Goal: Task Accomplishment & Management: Manage account settings

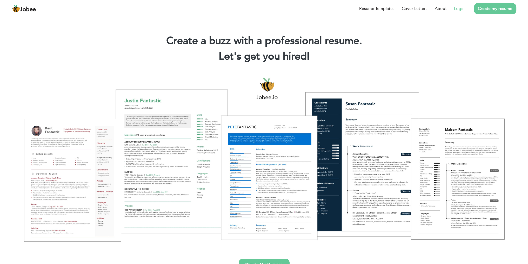
click at [461, 10] on link "Login" at bounding box center [459, 8] width 11 height 6
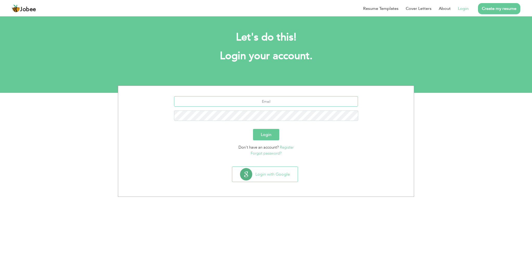
click at [272, 102] on input "text" at bounding box center [266, 101] width 184 height 10
type input "ahsiniqbal.dev@gmail.com"
click at [253, 129] on button "Login" at bounding box center [266, 134] width 26 height 11
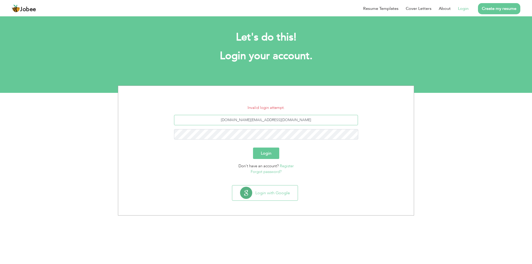
click at [274, 122] on input "ahsiniqbal.dev@gmail.com" at bounding box center [266, 120] width 184 height 10
type input "sherdilsn@gmail.com"
click at [253, 148] on button "Login" at bounding box center [266, 153] width 26 height 11
click at [266, 171] on link "Forgot password?" at bounding box center [266, 171] width 31 height 5
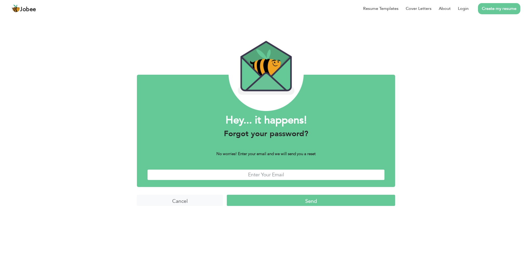
click at [259, 174] on input "text" at bounding box center [265, 175] width 237 height 11
type input "[EMAIL_ADDRESS][DOMAIN_NAME]"
click at [305, 202] on input "Send" at bounding box center [311, 200] width 168 height 11
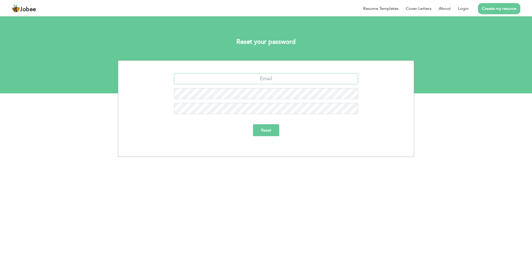
click at [273, 78] on input "text" at bounding box center [266, 78] width 184 height 11
type input "[EMAIL_ADDRESS][DOMAIN_NAME]"
click at [260, 130] on input "Reset" at bounding box center [266, 130] width 26 height 12
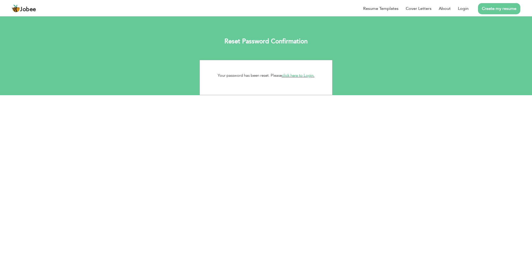
click at [295, 75] on link "click here to Login." at bounding box center [298, 75] width 33 height 5
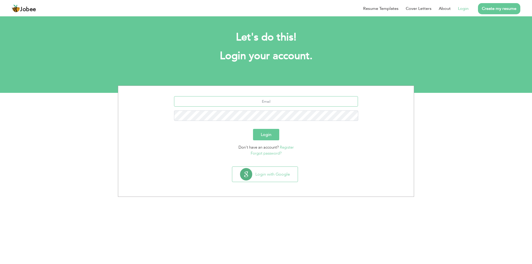
click at [268, 105] on input "text" at bounding box center [266, 101] width 184 height 10
click at [270, 102] on input "text" at bounding box center [266, 101] width 184 height 10
type input "[EMAIL_ADDRESS][DOMAIN_NAME]"
click at [265, 136] on button "Login" at bounding box center [266, 134] width 26 height 11
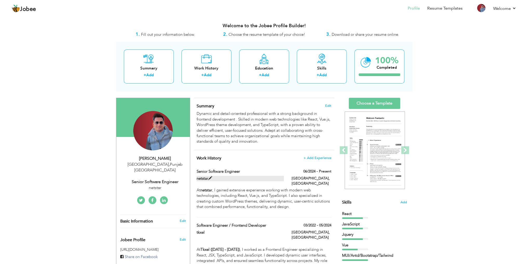
click at [203, 179] on label "netstar" at bounding box center [240, 178] width 87 height 5
type input "Senior Software Engineer"
type input "netstar"
type input "06/2024"
type input "[GEOGRAPHIC_DATA]"
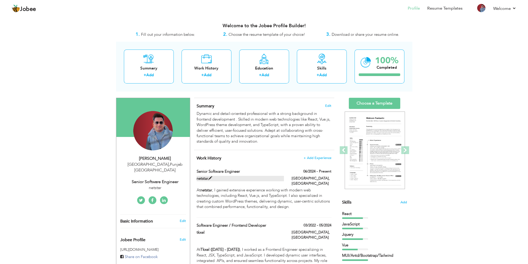
type input "[GEOGRAPHIC_DATA]"
checkbox input "true"
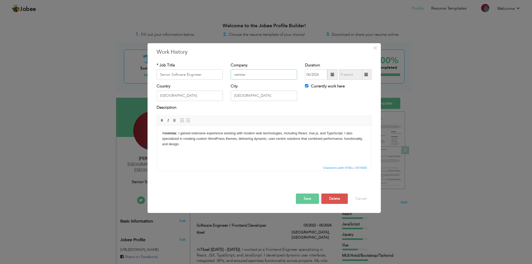
click at [238, 75] on input "netstar" at bounding box center [264, 75] width 66 height 10
click at [245, 77] on input "netfication" at bounding box center [264, 75] width 66 height 10
type input "netfication"
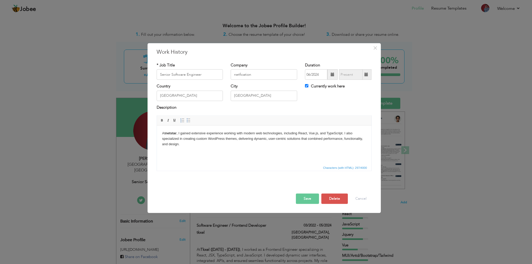
click at [169, 132] on strong "netstar" at bounding box center [170, 133] width 11 height 4
click at [306, 199] on button "Save" at bounding box center [307, 199] width 23 height 10
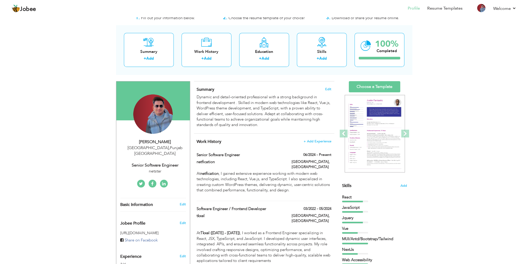
scroll to position [26, 0]
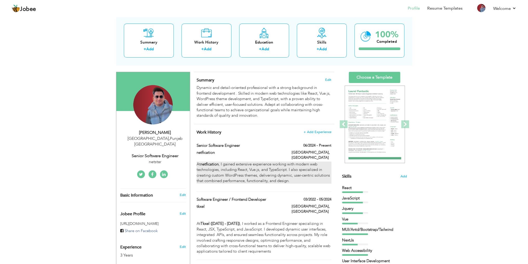
click at [243, 165] on p "At netfication , I gained extensive experience working with modern web technolo…" at bounding box center [264, 173] width 135 height 22
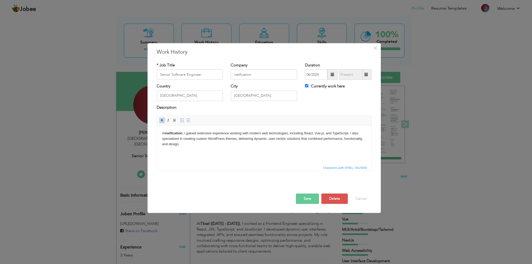
click at [238, 143] on p "At netfication , I gained extensive experience working with modern web technolo…" at bounding box center [264, 139] width 204 height 16
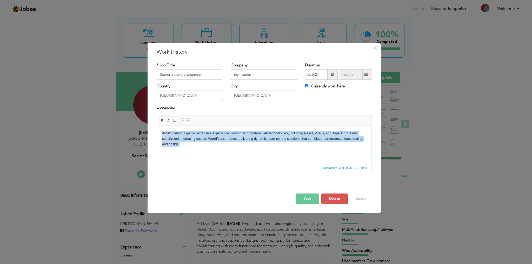
copy p "At netfication , I gained extensive experience working with modern web technolo…"
click at [205, 146] on p "At netfication , I gained extensive experience working with modern web technolo…" at bounding box center [264, 139] width 204 height 16
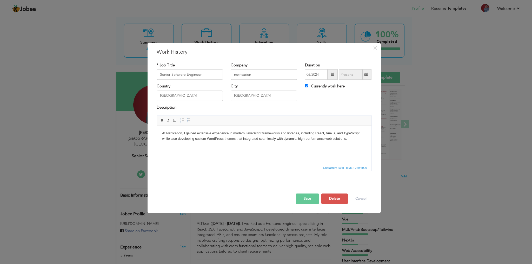
click at [310, 77] on input "06/2024" at bounding box center [316, 75] width 22 height 10
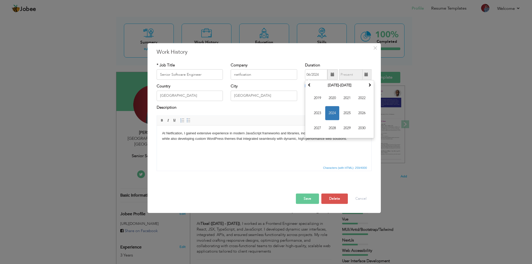
click at [306, 74] on input "06/2024" at bounding box center [316, 75] width 22 height 10
click at [311, 76] on input "06/2024" at bounding box center [316, 75] width 22 height 10
click at [309, 75] on input "06/2024" at bounding box center [316, 75] width 22 height 10
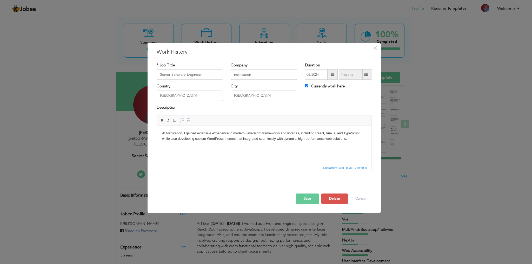
click at [292, 61] on div "* Job Title Senior Software Engineer Company netfication Duration 06/2024 Curre…" at bounding box center [264, 119] width 223 height 120
click at [305, 200] on button "Save" at bounding box center [307, 199] width 23 height 10
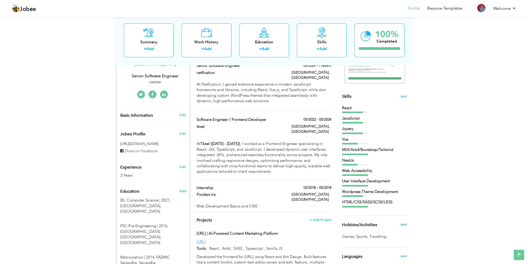
scroll to position [106, 0]
click at [405, 96] on span "Add" at bounding box center [403, 96] width 7 height 5
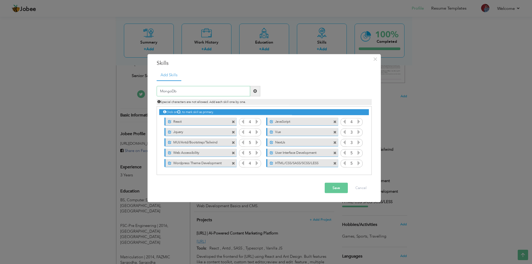
type input "MongoDb"
click at [253, 90] on span at bounding box center [255, 91] width 4 height 4
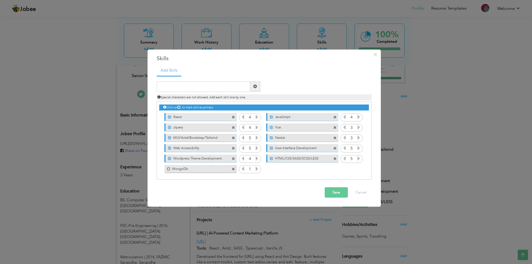
click at [257, 169] on icon at bounding box center [256, 169] width 5 height 5
click at [254, 169] on icon at bounding box center [256, 169] width 5 height 5
click at [244, 170] on icon at bounding box center [242, 169] width 5 height 5
drag, startPoint x: 216, startPoint y: 169, endPoint x: 215, endPoint y: 158, distance: 10.9
click at [215, 158] on div "Click on , to mark skill as primary. Unmark as primary skill. React 4 JavaScrip…" at bounding box center [263, 138] width 209 height 72
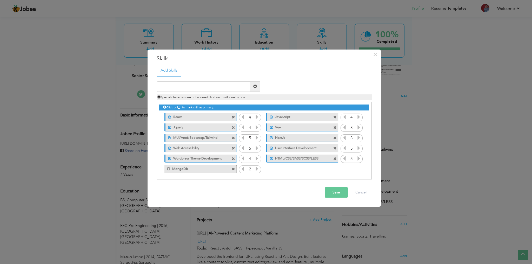
click at [218, 170] on label "MongoDb" at bounding box center [196, 168] width 52 height 6
click at [331, 192] on button "Save" at bounding box center [336, 192] width 23 height 10
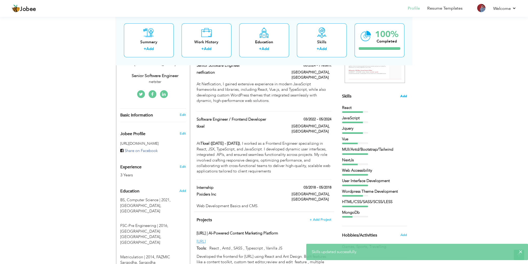
click at [404, 96] on span "Add" at bounding box center [403, 96] width 7 height 5
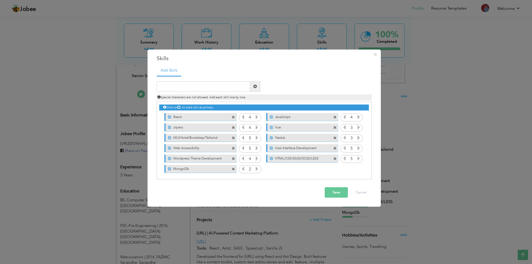
drag, startPoint x: 225, startPoint y: 171, endPoint x: 219, endPoint y: 112, distance: 58.5
click at [219, 112] on div "Click on , to mark skill as primary. Unmark as primary skill. React 4 JavaScrip…" at bounding box center [263, 138] width 209 height 72
drag, startPoint x: 256, startPoint y: 169, endPoint x: 254, endPoint y: 119, distance: 50.1
click at [254, 119] on div "Click on , to mark skill as primary. Unmark as primary skill. React 4 JavaScrip…" at bounding box center [263, 138] width 209 height 72
drag, startPoint x: 220, startPoint y: 170, endPoint x: 211, endPoint y: 146, distance: 25.9
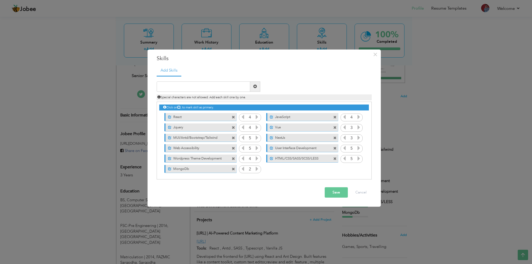
click at [211, 146] on div "Click on , to mark skill as primary. Unmark as primary skill. React 4 JavaScrip…" at bounding box center [263, 138] width 209 height 72
click at [332, 192] on button "Save" at bounding box center [336, 192] width 23 height 10
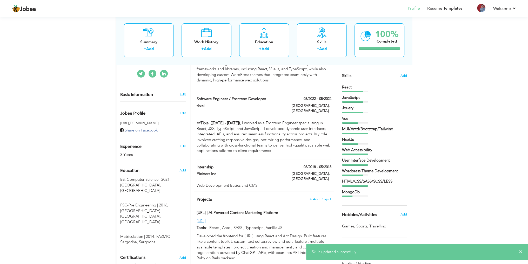
scroll to position [184, 0]
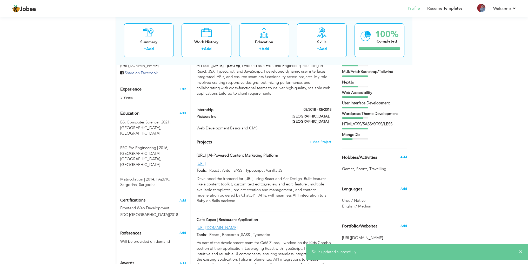
click at [404, 157] on span "Add" at bounding box center [403, 157] width 7 height 5
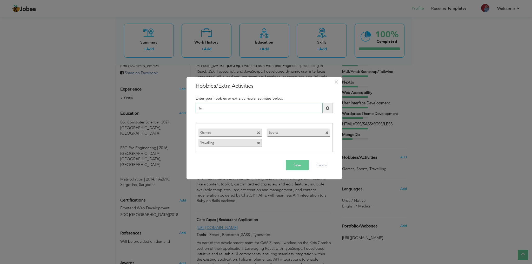
type input "I"
click at [258, 133] on span at bounding box center [258, 132] width 3 height 3
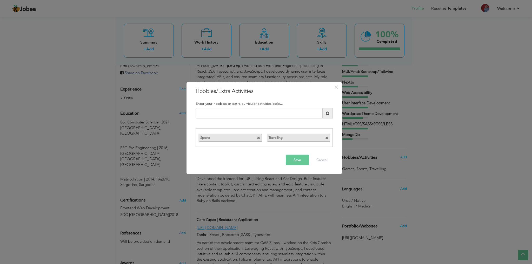
click at [258, 136] on span at bounding box center [258, 137] width 3 height 3
click at [304, 159] on button "Save" at bounding box center [297, 160] width 23 height 10
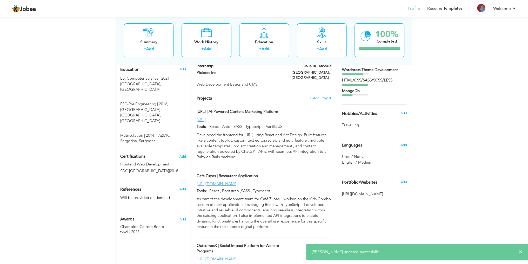
scroll to position [236, 0]
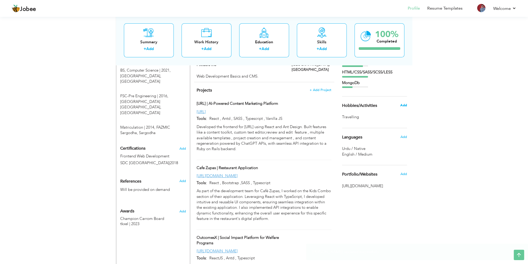
click at [402, 103] on span "Add" at bounding box center [403, 105] width 7 height 5
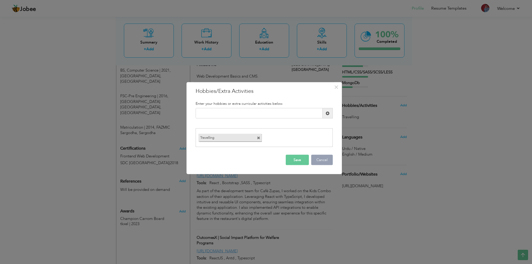
click at [318, 160] on button "Cancel" at bounding box center [322, 160] width 22 height 10
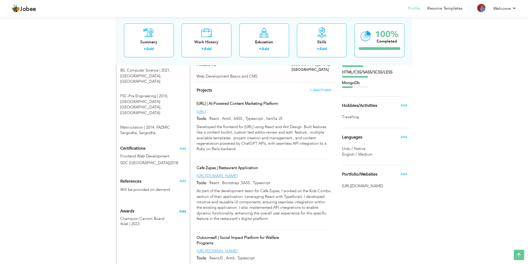
click at [182, 209] on span "Add" at bounding box center [182, 211] width 7 height 5
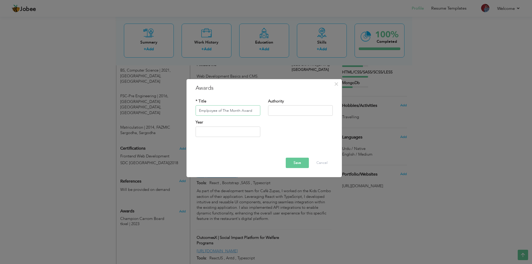
type input "Emplpoyee of The Month Award"
type input "Abacus Consulting"
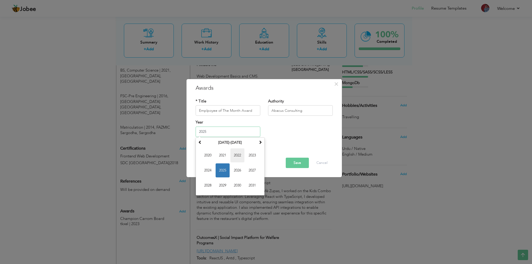
click at [240, 158] on span "2022" at bounding box center [237, 156] width 14 height 14
type input "2022"
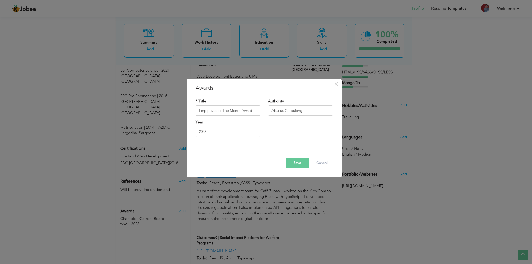
click at [296, 163] on button "Save" at bounding box center [297, 163] width 23 height 10
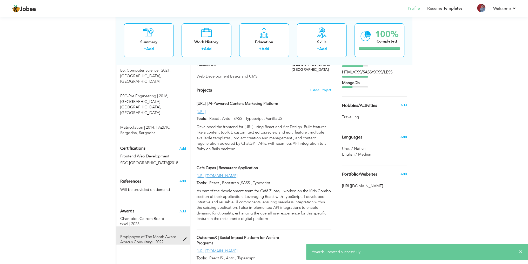
click at [184, 237] on span at bounding box center [186, 239] width 6 height 4
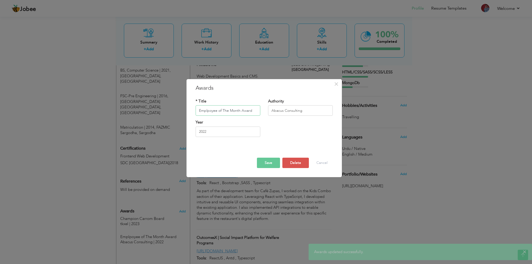
click at [210, 111] on input "Emplpoyee of The Month Award" at bounding box center [228, 111] width 65 height 10
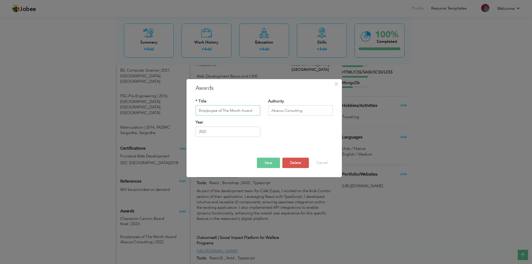
click at [210, 111] on input "Emplpoyee of The Month Award" at bounding box center [228, 111] width 65 height 10
type input "Employee of The Month Award"
click at [260, 162] on button "Save" at bounding box center [268, 163] width 23 height 10
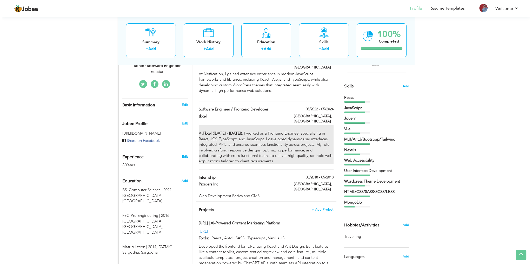
scroll to position [132, 0]
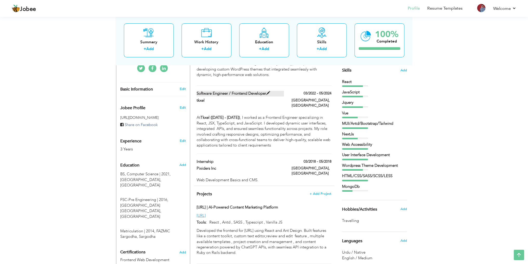
click at [269, 91] on span at bounding box center [268, 93] width 4 height 4
type input "Software Engineer / Frontend Developer"
type input "tkxel"
type input "03/2022"
type input "05/2024"
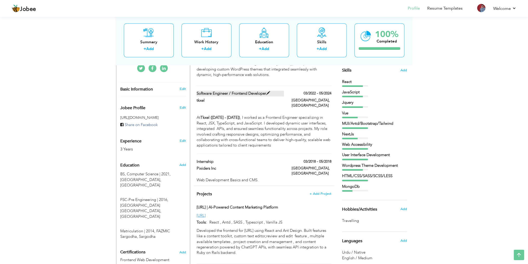
checkbox input "false"
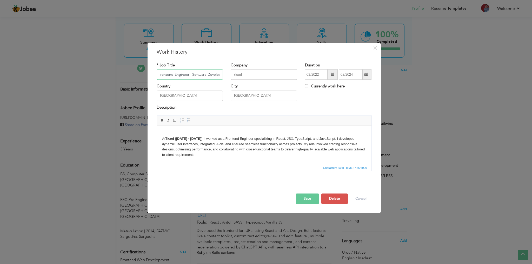
scroll to position [0, 5]
click at [300, 198] on button "Save" at bounding box center [307, 199] width 23 height 10
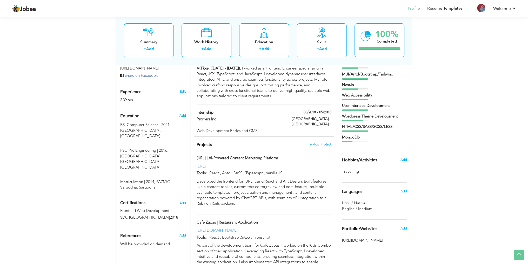
scroll to position [184, 0]
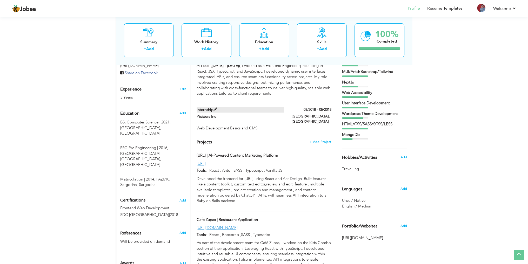
click at [215, 108] on span at bounding box center [215, 110] width 4 height 4
type input "Internship"
type input "Pixiders Inc"
type input "03/2018"
type input "05/2018"
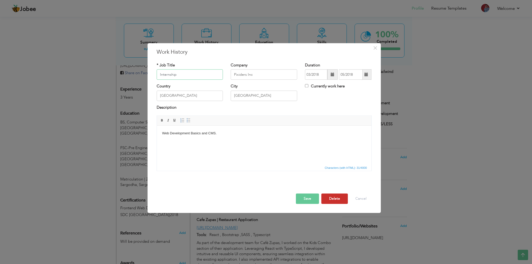
type input "Internship"
click at [335, 197] on button "Delete" at bounding box center [334, 199] width 26 height 10
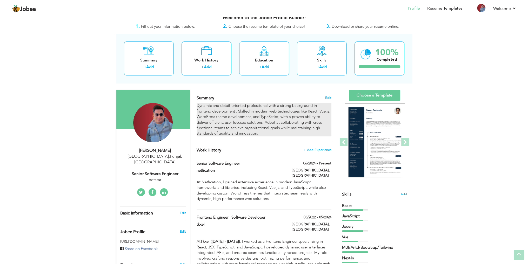
scroll to position [2, 0]
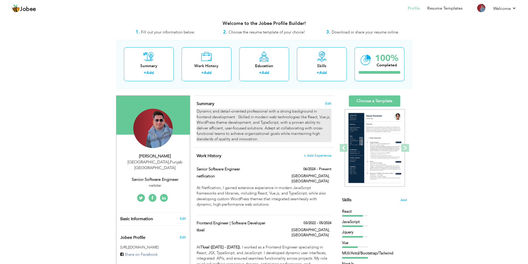
click at [226, 123] on div "Dynamic and detail-oriented professional with a strong background in frontend d…" at bounding box center [264, 125] width 135 height 33
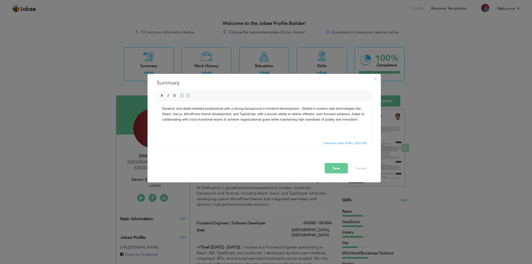
click at [249, 112] on body "Dynamic and detail-oriented professional with a strong background in frontend d…" at bounding box center [264, 114] width 204 height 16
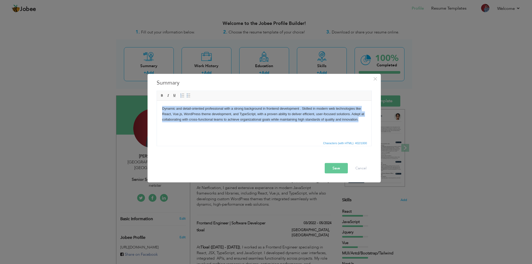
copy body "Dynamic and detail-oriented professional with a strong background in frontend d…"
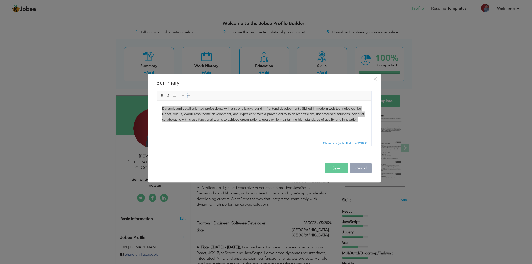
click at [359, 167] on button "Cancel" at bounding box center [361, 168] width 22 height 10
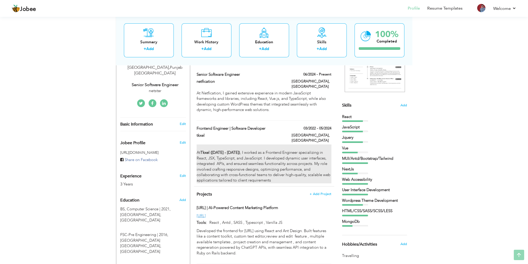
scroll to position [106, 0]
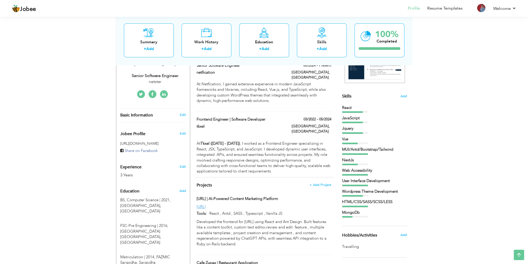
click at [349, 161] on div "NextJs" at bounding box center [374, 160] width 65 height 5
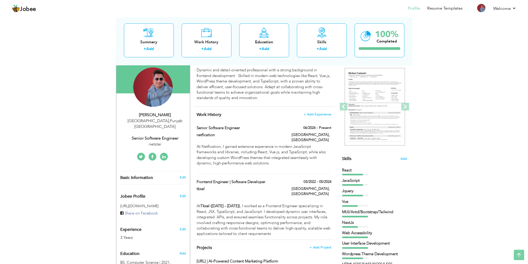
scroll to position [0, 0]
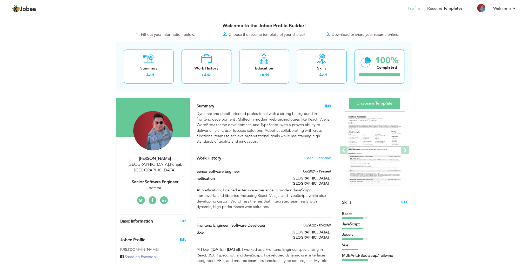
click at [329, 104] on span "Edit" at bounding box center [328, 106] width 6 height 4
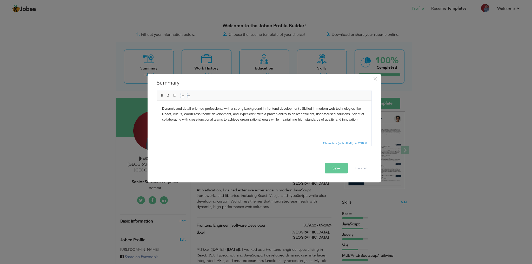
click at [228, 123] on html "Dynamic and detail-oriented professional with a strong background in frontend d…" at bounding box center [264, 114] width 214 height 26
click at [331, 166] on button "Save" at bounding box center [336, 168] width 23 height 10
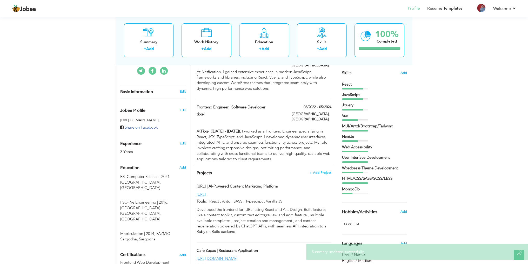
scroll to position [130, 0]
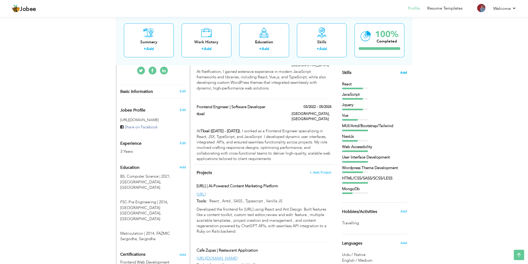
click at [402, 72] on span "Add" at bounding box center [403, 72] width 7 height 5
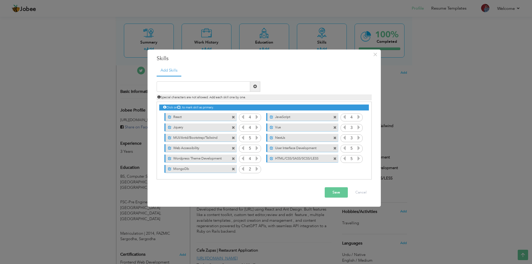
click at [233, 149] on span at bounding box center [233, 148] width 3 height 3
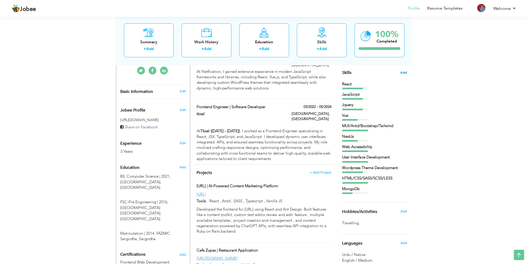
click at [403, 72] on span "Add" at bounding box center [403, 72] width 7 height 5
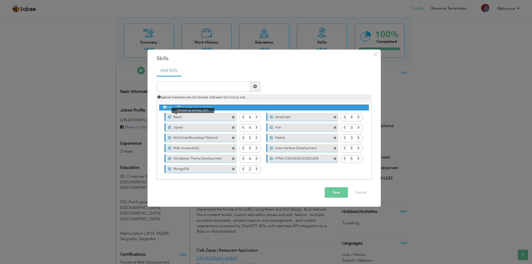
click at [168, 117] on span at bounding box center [169, 117] width 3 height 3
drag, startPoint x: 174, startPoint y: 117, endPoint x: 175, endPoint y: 127, distance: 9.7
click at [175, 127] on div "Click on , to mark skill as primary. Mark as primary skill. React 4 JavaScript …" at bounding box center [263, 138] width 209 height 72
click at [169, 117] on span at bounding box center [168, 117] width 3 height 3
click at [334, 192] on button "Save" at bounding box center [336, 192] width 23 height 10
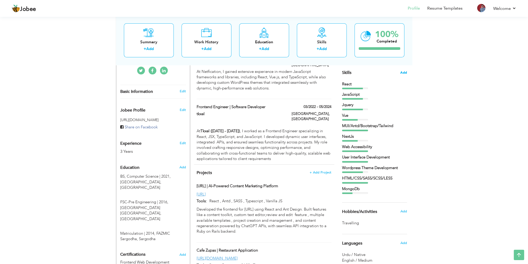
click at [402, 70] on span "Add" at bounding box center [403, 72] width 7 height 5
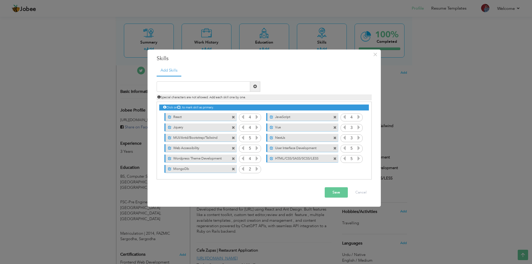
click at [345, 140] on icon at bounding box center [344, 138] width 5 height 5
click at [344, 126] on icon at bounding box center [344, 127] width 5 height 5
click at [254, 117] on icon at bounding box center [256, 117] width 5 height 5
click at [241, 117] on icon at bounding box center [242, 117] width 5 height 5
click at [256, 118] on icon at bounding box center [256, 117] width 5 height 5
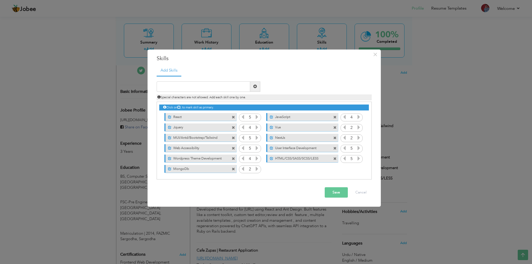
click at [257, 125] on icon at bounding box center [256, 127] width 5 height 5
click at [256, 158] on icon at bounding box center [256, 158] width 5 height 5
click at [241, 157] on icon at bounding box center [242, 158] width 5 height 5
click at [244, 117] on icon at bounding box center [242, 117] width 5 height 5
click at [242, 128] on icon at bounding box center [242, 127] width 5 height 5
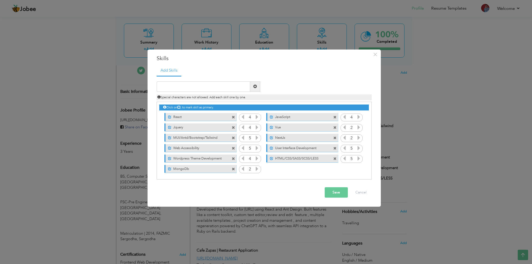
click at [255, 127] on icon at bounding box center [256, 127] width 5 height 5
click at [242, 127] on icon at bounding box center [242, 127] width 5 height 5
click at [342, 115] on icon at bounding box center [344, 117] width 5 height 5
click at [356, 116] on icon at bounding box center [358, 117] width 5 height 5
click at [333, 191] on button "Save" at bounding box center [336, 192] width 23 height 10
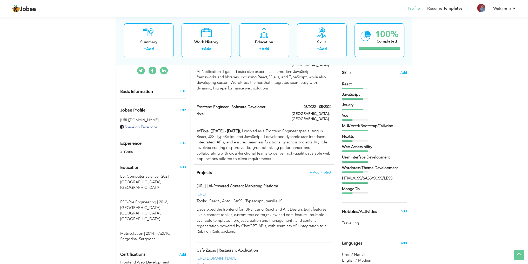
click at [404, 69] on section "‹ › Previous Next" at bounding box center [374, 24] width 65 height 91
click at [404, 72] on span "Add" at bounding box center [403, 72] width 7 height 5
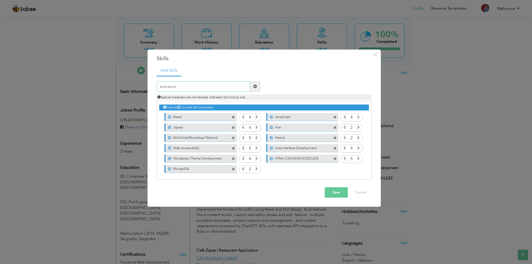
type input "expressJs"
click at [334, 193] on button "Save" at bounding box center [336, 192] width 23 height 10
click at [357, 171] on icon at bounding box center [358, 169] width 5 height 5
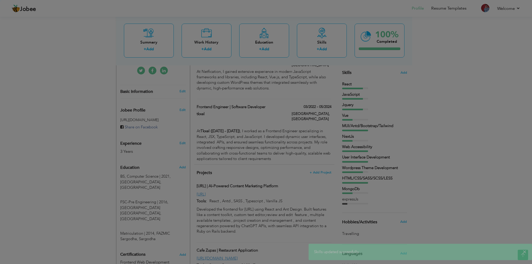
click at [357, 171] on div at bounding box center [266, 132] width 532 height 264
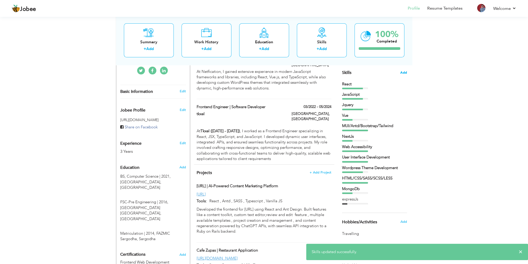
click at [403, 72] on span "Add" at bounding box center [403, 72] width 7 height 5
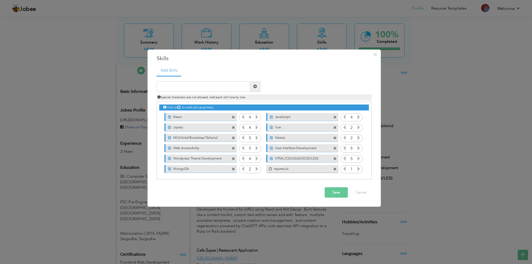
click at [356, 169] on icon at bounding box center [358, 169] width 5 height 5
click at [342, 169] on icon at bounding box center [344, 169] width 5 height 5
click at [270, 138] on span at bounding box center [271, 137] width 3 height 3
click at [271, 127] on span at bounding box center [271, 127] width 3 height 3
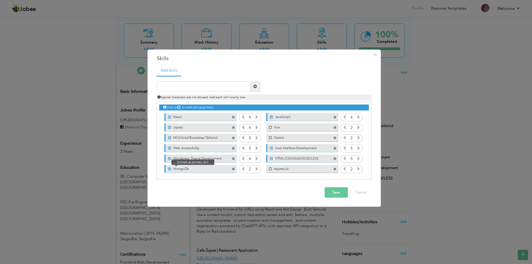
click at [170, 169] on span at bounding box center [169, 168] width 3 height 3
click at [170, 169] on span at bounding box center [168, 168] width 3 height 3
click at [171, 169] on span at bounding box center [169, 168] width 3 height 3
click at [338, 194] on button "Save" at bounding box center [336, 192] width 23 height 10
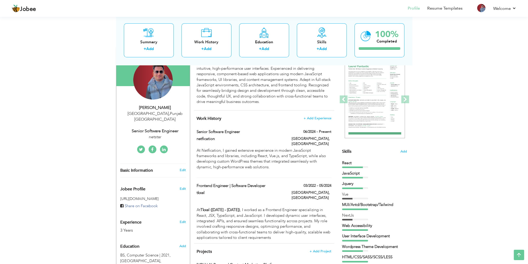
scroll to position [106, 0]
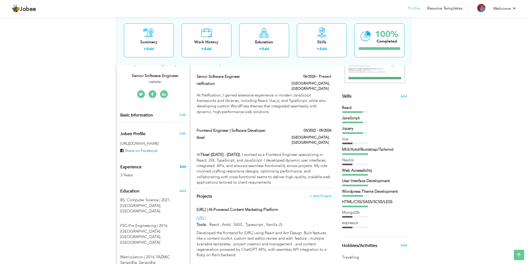
click at [183, 165] on link "Edit" at bounding box center [182, 167] width 6 height 5
type input "Muhammad Ahsin"
type input "Iqbal"
select select "number:166"
type input "Punjab"
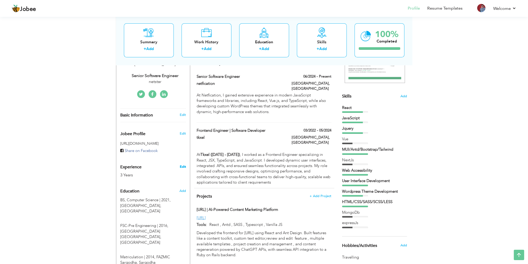
type input "Lahore"
select select "number:5"
type input "netstar"
type input "Senior Software Engineer"
type input "www.linkedin.com/in/muhammad-ahsin-bin-iqbal-a79a861b7"
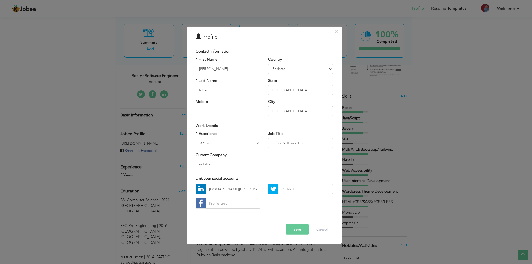
click at [229, 141] on select "Entry Level Less than 1 Year 1 Year 2 Years 3 Years 4 Years 5 Years 6 Years 7 Y…" at bounding box center [228, 143] width 65 height 10
click at [227, 141] on select "Entry Level Less than 1 Year 1 Year 2 Years 3 Years 4 Years 5 Years 6 Years 7 Y…" at bounding box center [228, 143] width 65 height 10
click at [298, 229] on button "Save" at bounding box center [297, 230] width 23 height 10
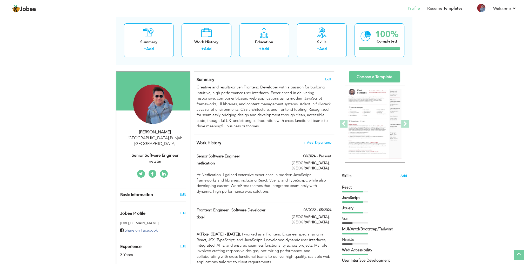
scroll to position [26, 0]
click at [155, 159] on div "netstar" at bounding box center [155, 162] width 70 height 6
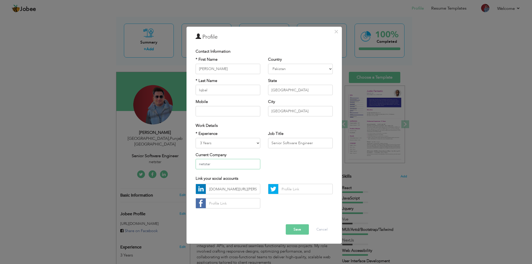
click at [215, 165] on input "netstar" at bounding box center [228, 164] width 65 height 10
type input "netfication"
click at [297, 229] on button "Save" at bounding box center [297, 230] width 23 height 10
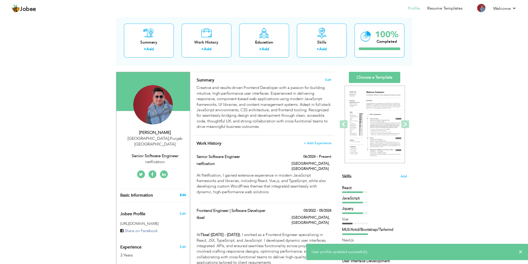
click at [180, 193] on link "Edit" at bounding box center [182, 195] width 6 height 5
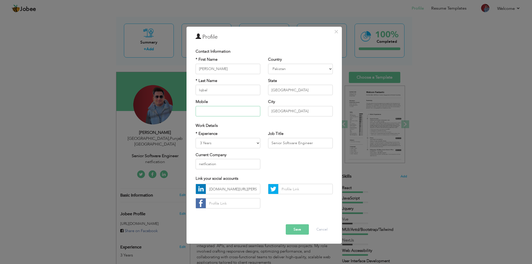
click at [213, 110] on input "text" at bounding box center [228, 111] width 65 height 10
type input "03062197008"
click at [295, 228] on button "Save" at bounding box center [297, 230] width 23 height 10
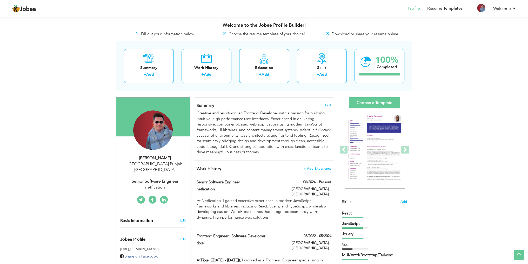
scroll to position [0, 0]
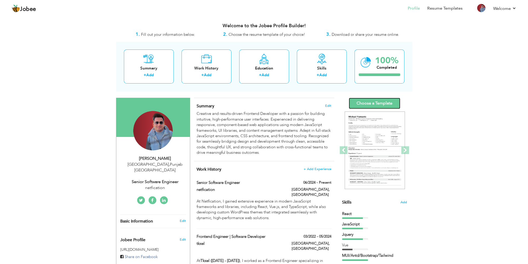
click at [378, 105] on link "Choose a Template" at bounding box center [374, 103] width 51 height 11
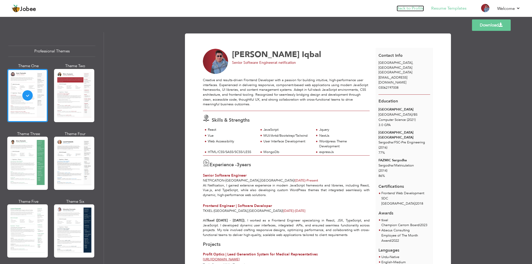
click at [418, 9] on link "Back to Profile" at bounding box center [410, 8] width 27 height 6
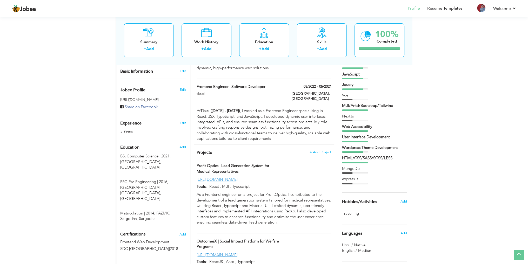
scroll to position [88, 0]
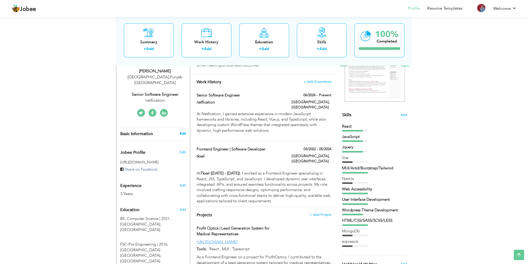
click at [180, 131] on link "Edit" at bounding box center [182, 133] width 6 height 5
type input "[PERSON_NAME]"
type input "Iqbal"
type input "03062197008"
select select "number:166"
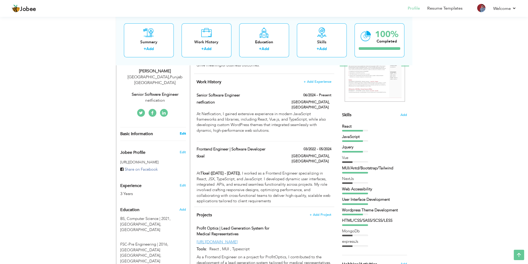
type input "[GEOGRAPHIC_DATA]"
select select "number:5"
type input "netfication"
type input "Senior Software Engineer"
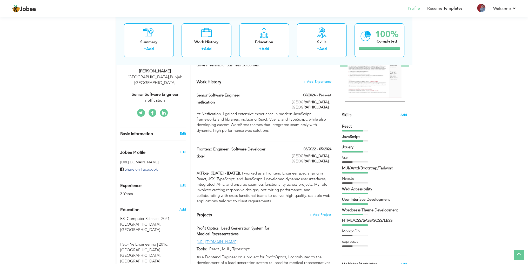
type input "www.linkedin.com/in/muhammad-ahsin-bin-iqbal-a79a861b7"
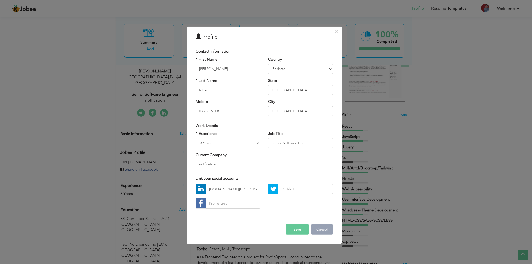
click at [326, 227] on button "Cancel" at bounding box center [322, 230] width 22 height 10
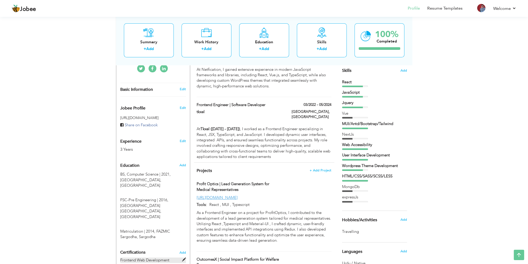
scroll to position [191, 0]
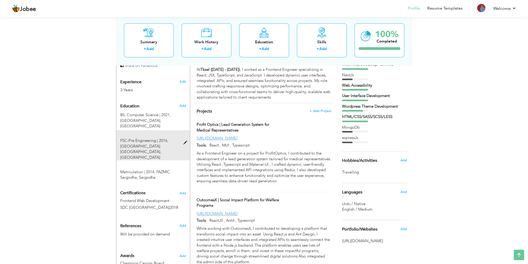
click at [184, 141] on span at bounding box center [186, 143] width 6 height 4
type input "FSC-Pre Engineering"
type input "2016"
type input "Punjab College Sargodha"
type input "77"
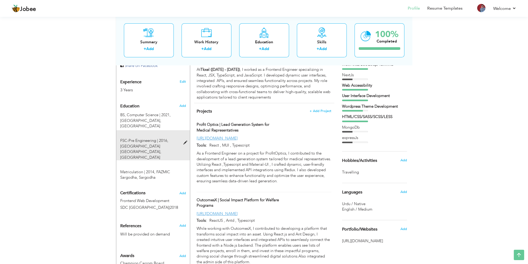
radio input "true"
type input "Sargodha"
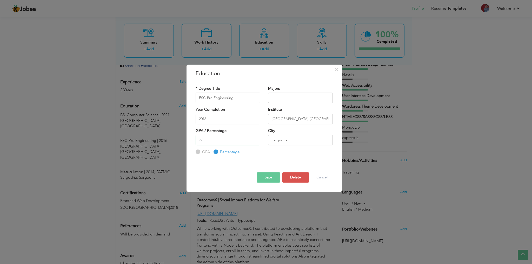
click at [218, 138] on input "77" at bounding box center [228, 140] width 65 height 10
click at [235, 159] on div "* Degree Title FSC-Pre Engineering Majors 2016 GPA" at bounding box center [264, 120] width 145 height 77
click at [284, 99] on input "text" at bounding box center [300, 98] width 65 height 10
type input "Mathematics"
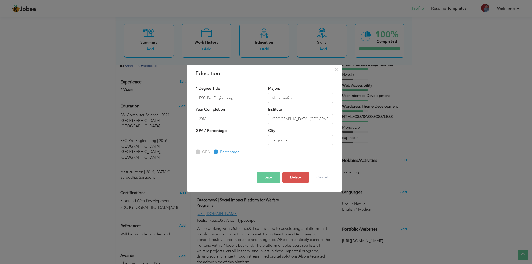
click at [262, 174] on button "Save" at bounding box center [268, 177] width 23 height 10
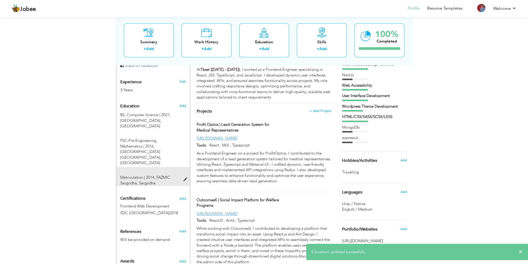
click at [184, 178] on span at bounding box center [186, 180] width 6 height 4
type input "Matriculation"
type input "2014"
type input "FAZMIC Sargodha"
type input "86"
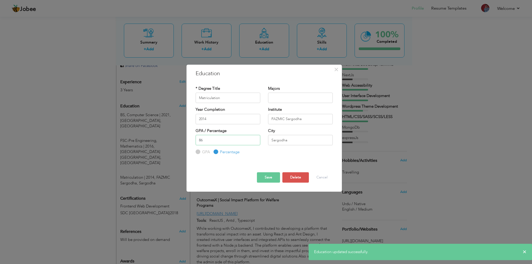
click at [213, 139] on input "86" at bounding box center [228, 140] width 65 height 10
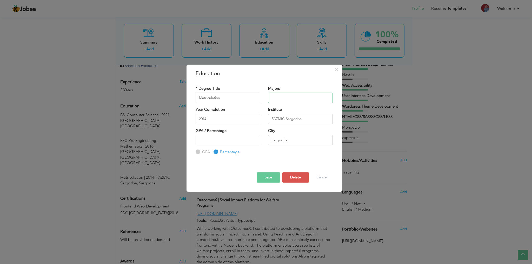
click at [284, 97] on input "text" at bounding box center [300, 98] width 65 height 10
type input "Biology"
click at [219, 153] on label "Percentage" at bounding box center [229, 152] width 21 height 5
click at [217, 153] on input "Percentage" at bounding box center [214, 152] width 3 height 3
click at [263, 178] on button "Save" at bounding box center [268, 177] width 23 height 10
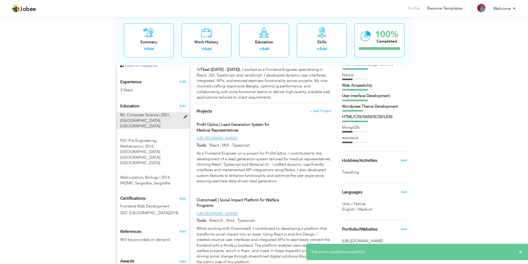
click at [185, 115] on span at bounding box center [186, 117] width 6 height 4
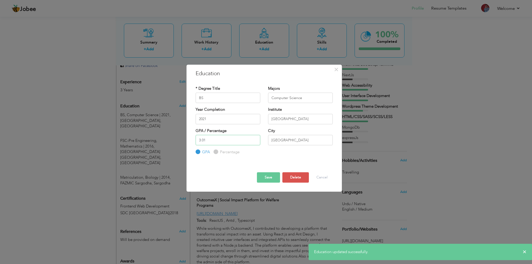
click at [229, 144] on input "3.01" at bounding box center [228, 140] width 65 height 10
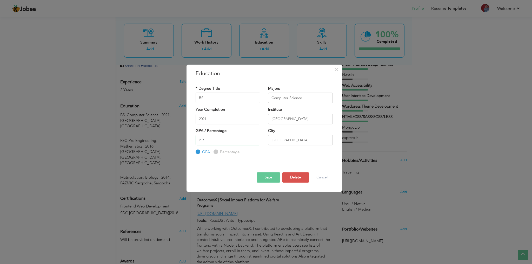
type input "2.98"
click at [299, 101] on input "Computer Science" at bounding box center [300, 98] width 65 height 10
click at [306, 100] on input "Computer Science" at bounding box center [300, 98] width 65 height 10
type input "Computer Sciences"
click at [211, 99] on input "BS" at bounding box center [228, 98] width 65 height 10
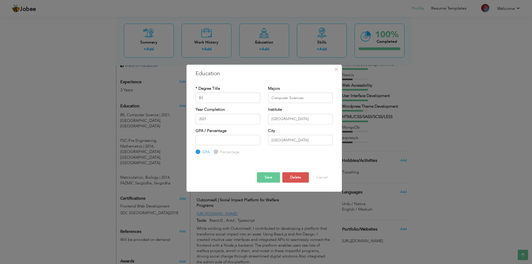
click at [266, 176] on button "Save" at bounding box center [268, 177] width 23 height 10
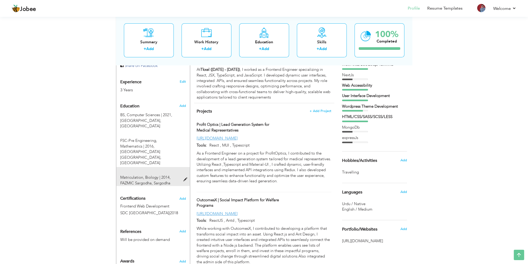
click at [186, 178] on span at bounding box center [186, 180] width 6 height 4
type input "Matriculation"
type input "Biology"
type input "2014"
type input "FAZMIC Sargodha"
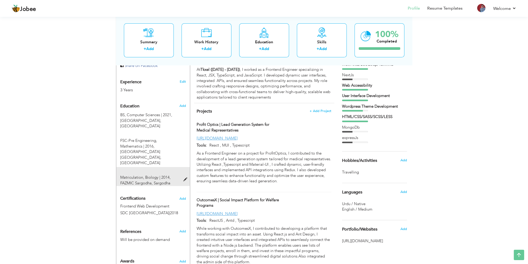
radio input "false"
radio input "true"
type input "Sargodha"
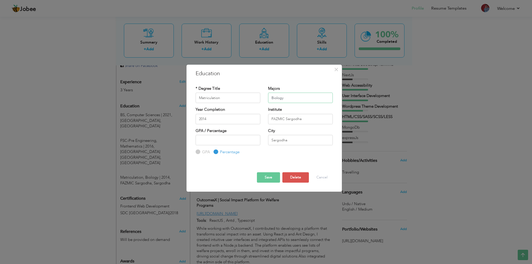
click at [304, 97] on input "Biology" at bounding box center [300, 98] width 65 height 10
click at [265, 179] on button "Save" at bounding box center [268, 177] width 23 height 10
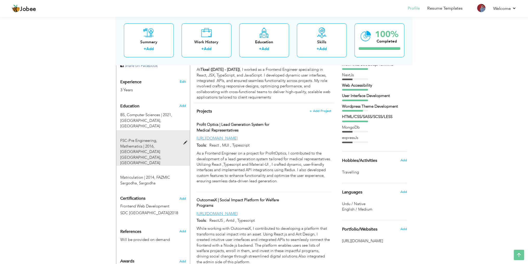
click at [184, 141] on span at bounding box center [186, 143] width 6 height 4
type input "FSC-Pre Engineering"
type input "Mathematics"
type input "2016"
type input "[GEOGRAPHIC_DATA] [GEOGRAPHIC_DATA]"
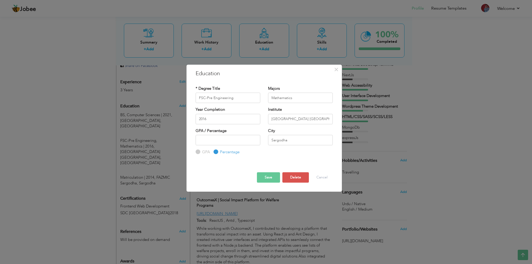
click at [296, 103] on div "Majors Mathematics" at bounding box center [300, 96] width 72 height 21
click at [297, 97] on input "Mathematics" at bounding box center [300, 98] width 65 height 10
click at [266, 175] on button "Save" at bounding box center [268, 177] width 23 height 10
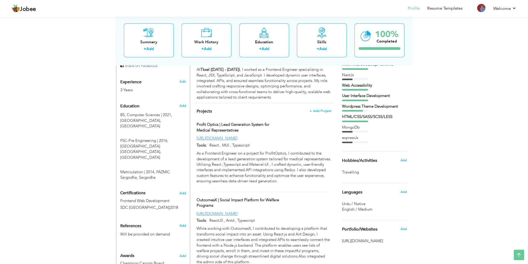
click at [407, 159] on div "Add" at bounding box center [405, 161] width 12 height 10
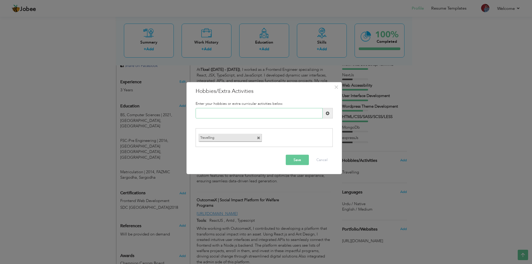
click at [229, 111] on input "text" at bounding box center [259, 113] width 127 height 10
type input "Sports"
click at [296, 163] on button "Save" at bounding box center [297, 160] width 23 height 10
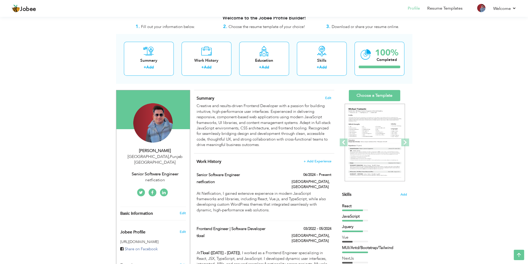
scroll to position [0, 0]
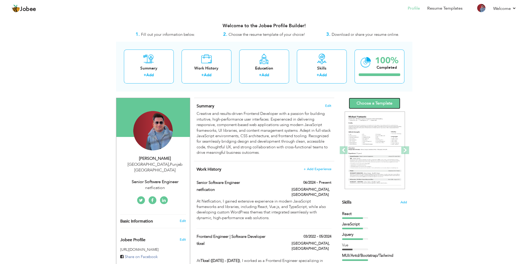
click at [378, 99] on link "Choose a Template" at bounding box center [374, 103] width 51 height 11
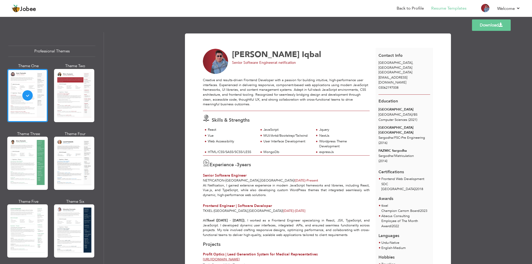
click at [482, 27] on link "Download" at bounding box center [491, 24] width 39 height 11
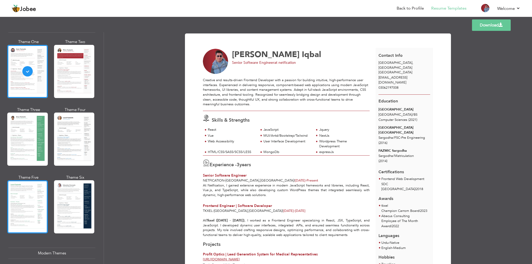
scroll to position [52, 0]
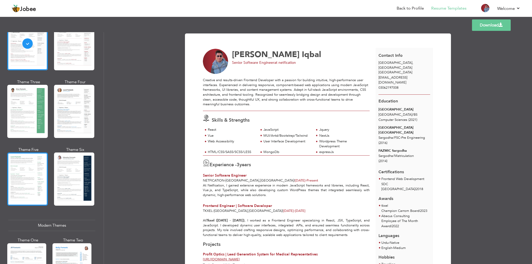
click at [37, 170] on div at bounding box center [27, 179] width 41 height 53
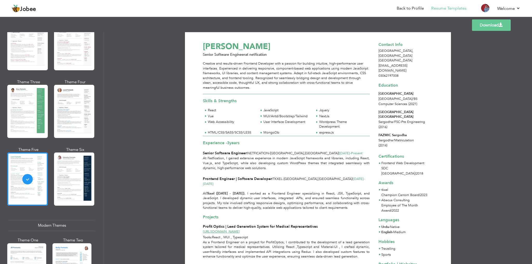
scroll to position [0, 0]
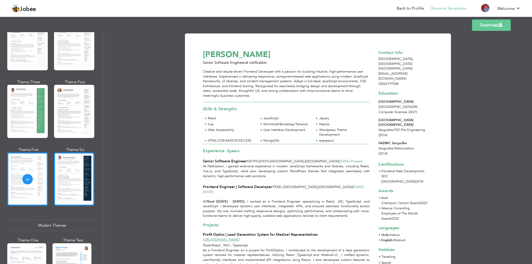
click at [79, 176] on div at bounding box center [74, 179] width 41 height 53
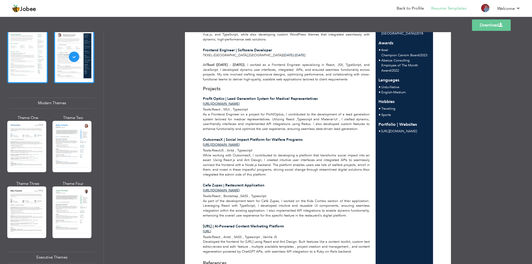
scroll to position [182, 0]
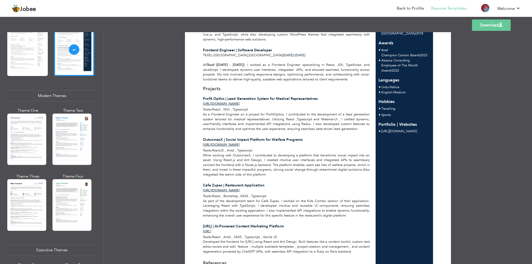
click at [26, 135] on div at bounding box center [26, 139] width 39 height 51
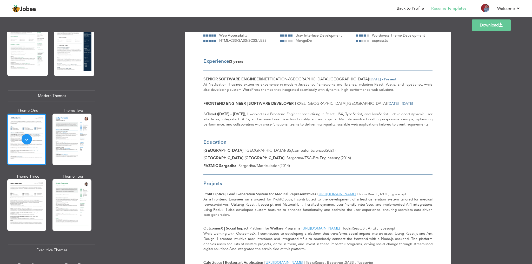
scroll to position [26, 0]
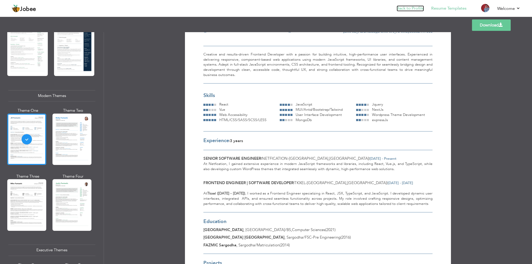
click at [406, 8] on link "Back to Profile" at bounding box center [410, 8] width 27 height 6
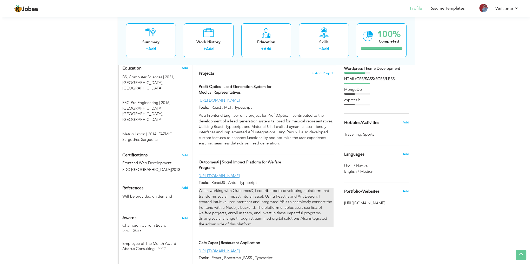
scroll to position [286, 0]
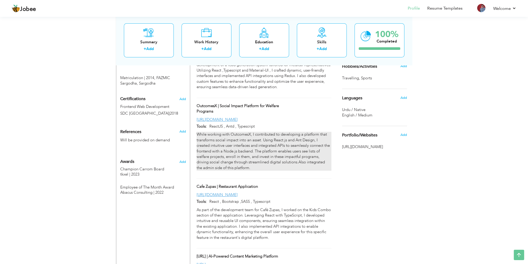
click at [245, 139] on p "While working with OutcomesX, I contributed to developing a platform that trans…" at bounding box center [264, 151] width 135 height 39
type input "OutcomesX | Social Impact Platform for Welfare Programs"
type input "[URL][DOMAIN_NAME]"
type input "ReactJS , Antd , Typescript"
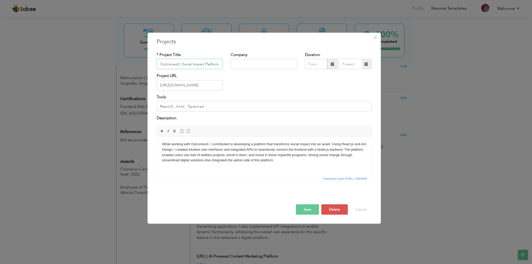
scroll to position [0, 33]
click at [216, 156] on p "While working with OutcomesX, I contributed to developing a platform that trans…" at bounding box center [264, 153] width 204 height 22
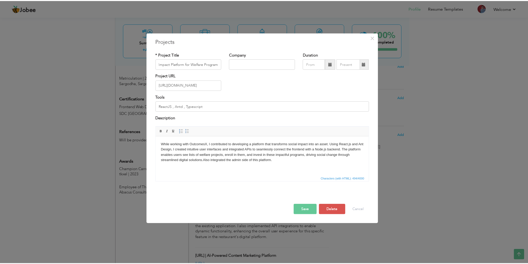
scroll to position [0, 0]
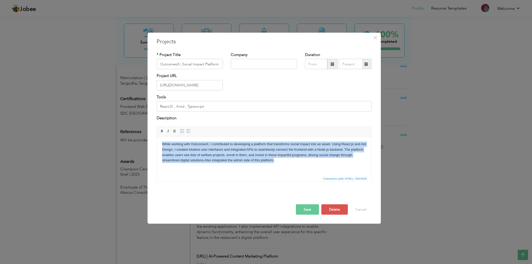
copy p "While working with OutcomesX, I contributed to developing a platform that trans…"
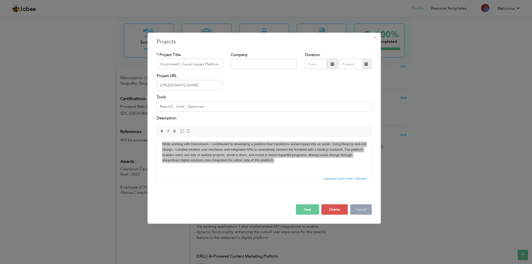
click at [358, 210] on button "Cancel" at bounding box center [361, 209] width 22 height 10
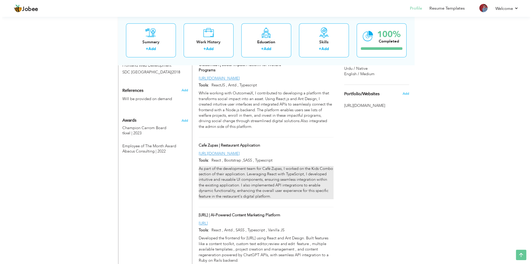
scroll to position [338, 0]
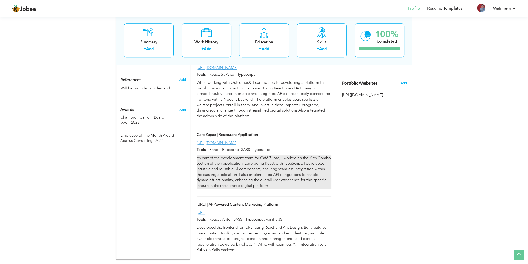
click at [285, 156] on p "As part of the development team for Café Zupas, I worked on the Kids Combo sect…" at bounding box center [264, 172] width 135 height 33
type input "Cafe Zupas | Restaurant Application"
type input "[URL][DOMAIN_NAME]"
type input "React , Bootstrap ,SASS , Typescript"
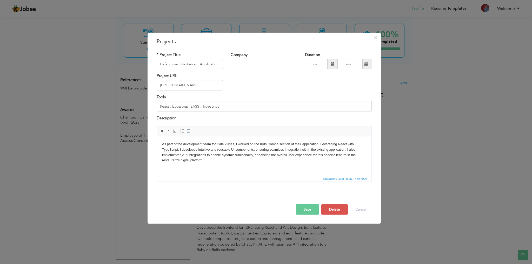
click at [258, 142] on p "As part of the development team for Café Zupas, I worked on the Kids Combo sect…" at bounding box center [264, 153] width 204 height 22
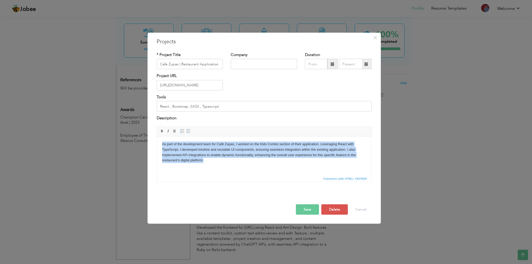
copy p "As part of the development team for Café Zupas, I worked on the Kids Combo sect…"
click at [233, 158] on p "As part of the development team for Café Zupas, I worked on the Kids Combo sect…" at bounding box center [264, 153] width 204 height 22
click at [205, 161] on p "As part of the development team for Café Zupas, I worked on the Kids Combo sect…" at bounding box center [264, 153] width 204 height 22
click at [254, 168] on html "As part of the development team for Café Zupas, I worked on the Kids Combo sect…" at bounding box center [264, 152] width 214 height 32
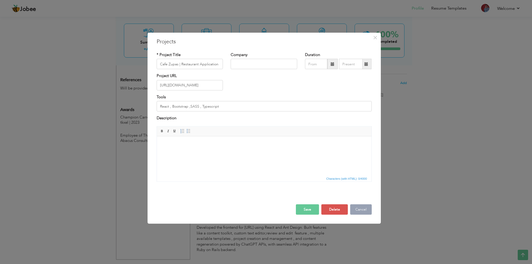
click at [367, 209] on button "Cancel" at bounding box center [361, 209] width 22 height 10
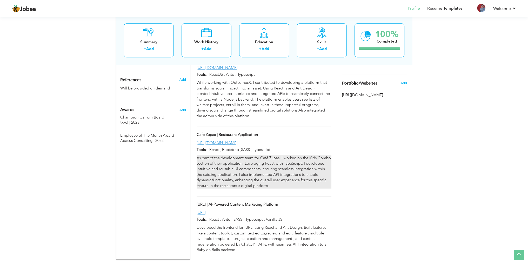
click at [274, 156] on p "As part of the development team for Café Zupas, I worked on the Kids Combo sect…" at bounding box center [264, 172] width 135 height 33
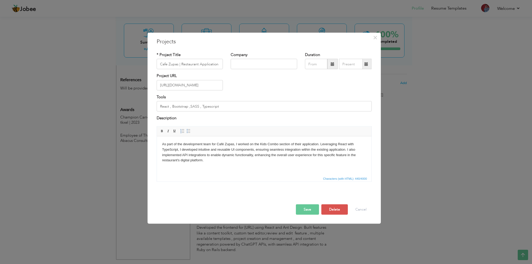
click at [207, 163] on html "As part of the development team for Café Zupas, I worked on the Kids Combo sect…" at bounding box center [264, 152] width 214 height 32
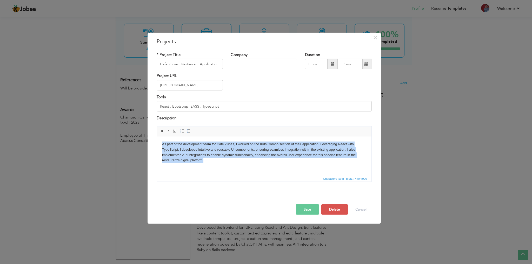
click at [217, 163] on html "As part of the development team for Café Zupas, I worked on the Kids Combo sect…" at bounding box center [264, 152] width 214 height 32
click at [219, 168] on html "As part of the development team for Café Zupas, I worked on the Kids Combo sect…" at bounding box center [264, 152] width 214 height 32
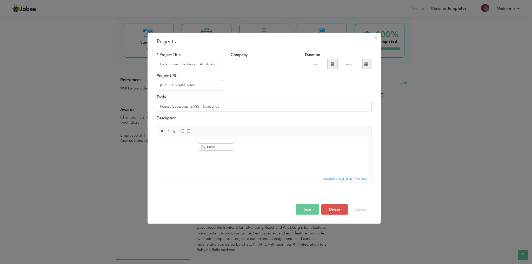
scroll to position [0, 0]
click at [205, 144] on span "Context Menu Options" at bounding box center [202, 147] width 6 height 6
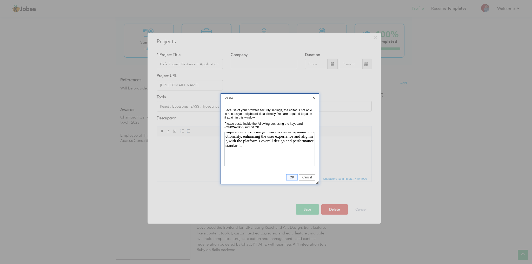
scroll to position [28, 0]
click at [290, 177] on span "OK" at bounding box center [291, 178] width 11 height 4
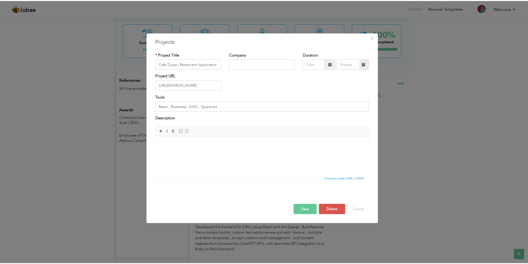
scroll to position [0, 0]
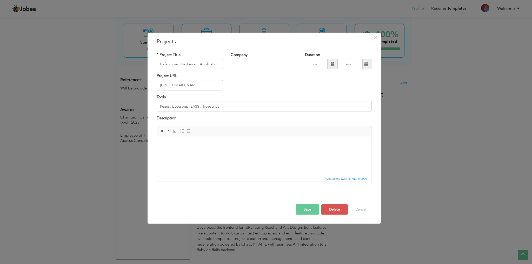
click at [178, 152] on html at bounding box center [264, 144] width 214 height 16
click at [207, 152] on html at bounding box center [264, 144] width 214 height 16
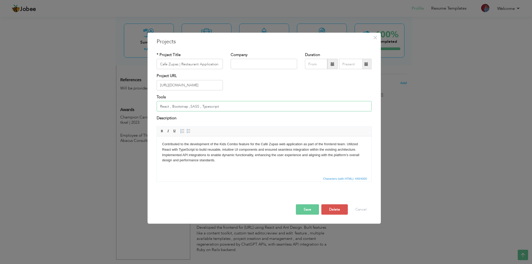
click at [229, 107] on input "React , Bootstrap ,SASS , Typescript" at bounding box center [264, 106] width 215 height 10
click at [245, 65] on input "text" at bounding box center [264, 64] width 66 height 10
type input "tkxel"
click at [307, 211] on button "Save" at bounding box center [307, 209] width 23 height 10
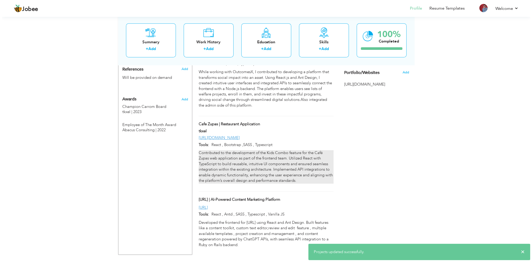
scroll to position [353, 0]
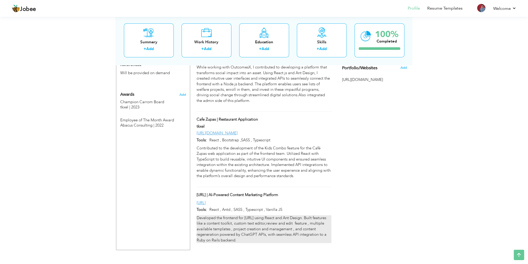
click at [233, 225] on p "Developed the frontend for Vocable.ai using React and Ant Design. Built feature…" at bounding box center [264, 230] width 135 height 28
type input "[URL] | AI-Powered Content Marketing Platform"
type input "[URL]"
type input "React , Antd , SASS , Typescript , Vanilla JS"
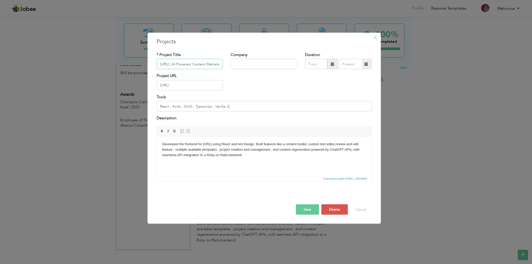
scroll to position [0, 24]
click at [233, 153] on p "Developed the frontend for Vocable.ai using React and Ant Design. Built feature…" at bounding box center [264, 150] width 204 height 16
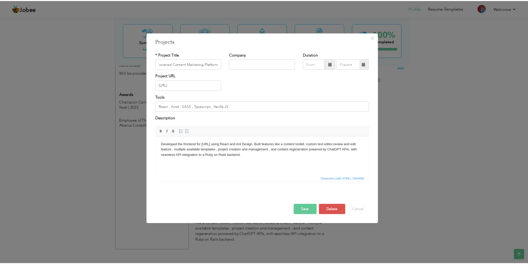
scroll to position [0, 0]
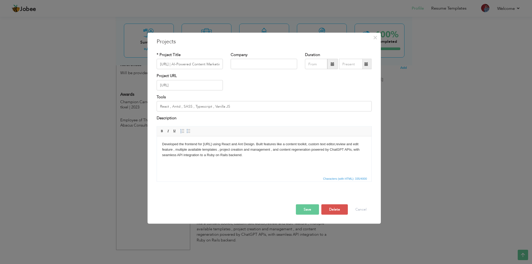
copy p "Developed the frontend for Vocable.ai using React and Ant Design. Built feature…"
click at [245, 152] on p "Developed the frontend for Vocable.ai using React and Ant Design. Built feature…" at bounding box center [264, 150] width 204 height 16
click at [245, 155] on p "Developed the frontend for Vocable.ai using React and Ant Design. Built feature…" at bounding box center [264, 150] width 204 height 16
click at [297, 212] on button "Save" at bounding box center [307, 209] width 23 height 10
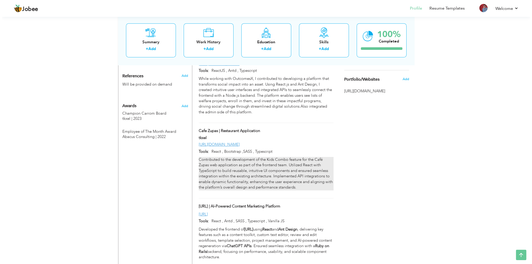
scroll to position [332, 0]
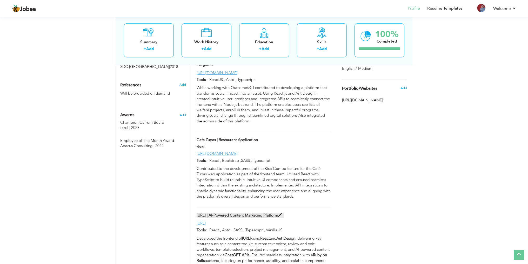
click at [278, 213] on span at bounding box center [280, 215] width 4 height 4
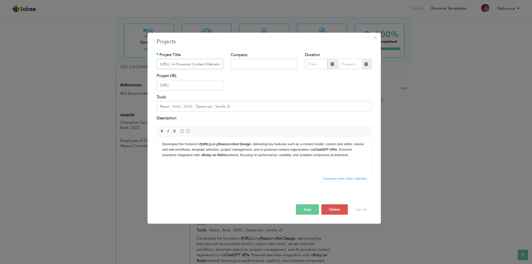
scroll to position [0, 24]
click at [256, 67] on input "text" at bounding box center [264, 64] width 66 height 10
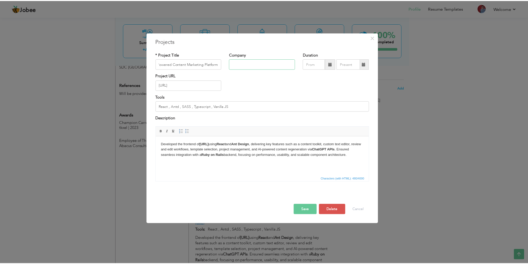
scroll to position [0, 0]
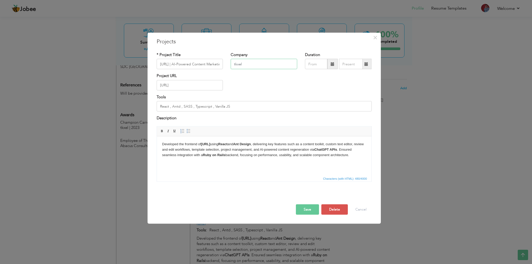
type input "tkxel"
click at [307, 210] on button "Save" at bounding box center [307, 209] width 23 height 10
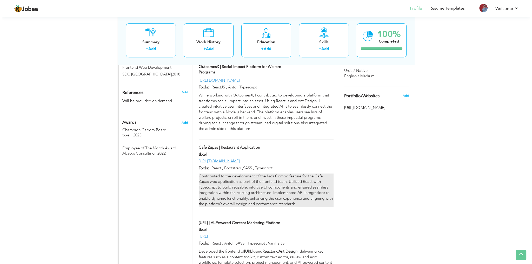
scroll to position [332, 0]
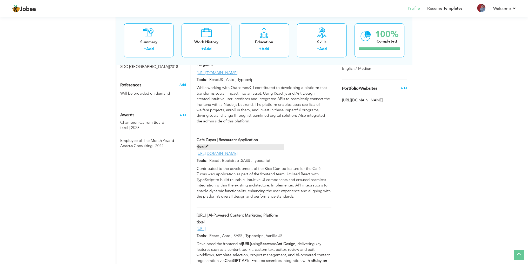
click at [206, 145] on span at bounding box center [207, 147] width 4 height 4
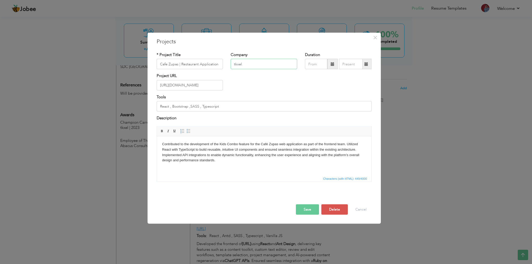
click at [277, 69] on input "tkxel" at bounding box center [264, 64] width 66 height 10
click at [298, 211] on button "Save" at bounding box center [307, 209] width 23 height 10
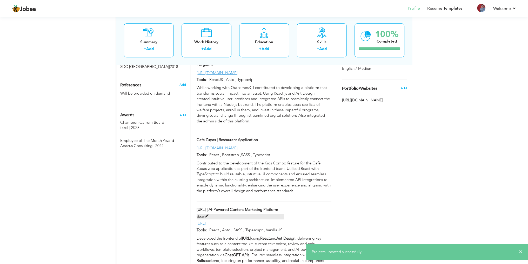
click at [204, 214] on label "tkxel" at bounding box center [240, 216] width 87 height 5
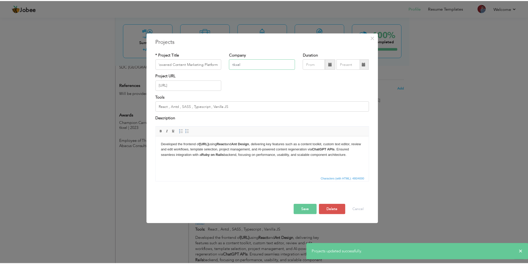
scroll to position [0, 0]
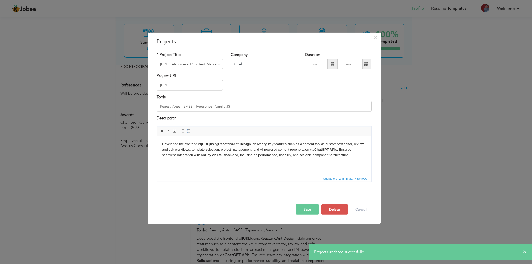
click at [258, 65] on input "tkxel" at bounding box center [264, 64] width 66 height 10
click at [304, 207] on button "Save" at bounding box center [307, 209] width 23 height 10
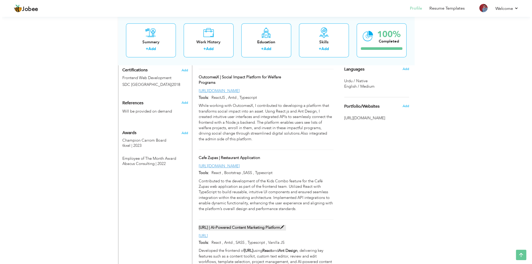
scroll to position [306, 0]
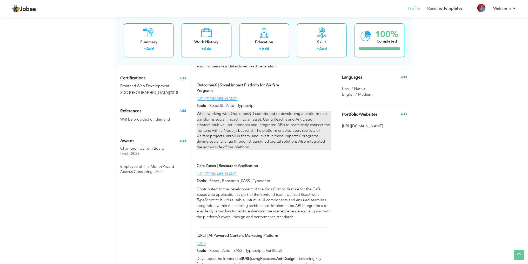
click at [220, 121] on p "While working with OutcomesX, I contributed to developing a platform that trans…" at bounding box center [264, 130] width 135 height 39
type input "OutcomesX | Social Impact Platform for Welfare Programs"
type input "https://www.outcomesx.com/"
type input "ReactJS , Antd , Typescript"
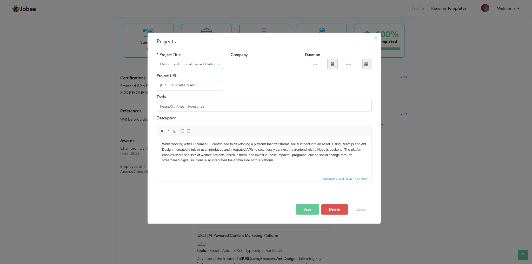
scroll to position [0, 33]
click at [226, 156] on p "While working with OutcomesX, I contributed to developing a platform that trans…" at bounding box center [264, 153] width 204 height 22
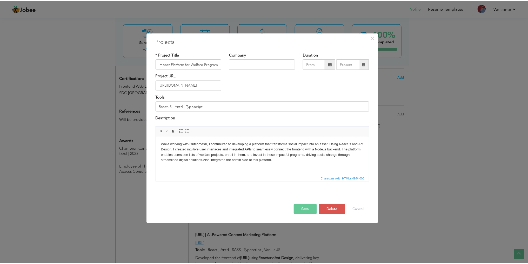
scroll to position [0, 0]
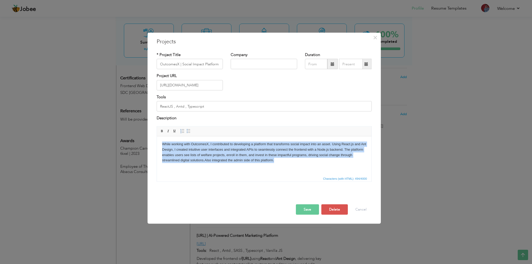
copy p "While working with OutcomesX, I contributed to developing a platform that trans…"
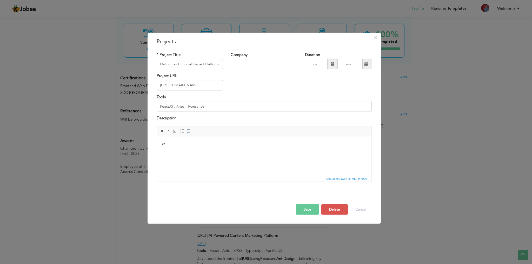
click at [185, 143] on p "cc" at bounding box center [264, 144] width 204 height 5
click at [177, 147] on html "cc" at bounding box center [264, 144] width 214 height 16
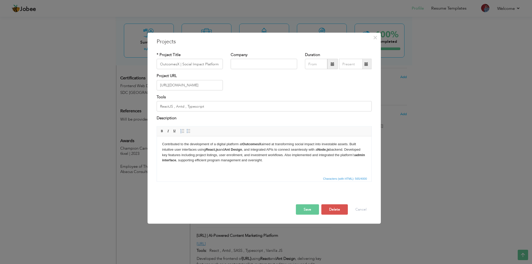
click at [282, 155] on p "Contributed to the development of a digital platform at OutcomesX aimed at tran…" at bounding box center [264, 153] width 204 height 22
click at [291, 153] on p "Contributed to the development of a digital platform at OutcomesX aimed at tran…" at bounding box center [264, 153] width 204 height 22
click at [313, 159] on p "Contributed to the development of a digital platform at OutcomesX aimed at tran…" at bounding box center [264, 153] width 204 height 22
click at [203, 160] on strong "admin interface" at bounding box center [210, 160] width 25 height 4
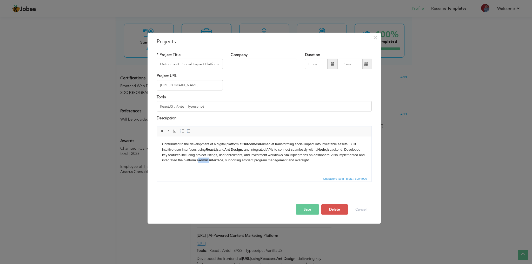
click at [203, 160] on strong "admin interface" at bounding box center [210, 160] width 25 height 4
click at [210, 158] on strong "admin interface" at bounding box center [210, 160] width 25 height 4
click at [265, 163] on html "Contributed to the development of a digital platform at OutcomesX aimed at tran…" at bounding box center [264, 152] width 214 height 32
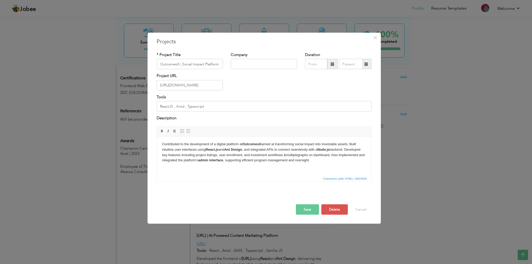
click at [287, 160] on p "Contributed to the development of a digital platform at OutcomesX aimed at tran…" at bounding box center [264, 153] width 204 height 22
click at [300, 162] on p "Contributed to the development of a digital platform at OutcomesX aimed at tran…" at bounding box center [264, 153] width 204 height 22
click at [311, 161] on p "Contributed to the development of a digital platform at OutcomesX aimed at tran…" at bounding box center [264, 153] width 204 height 22
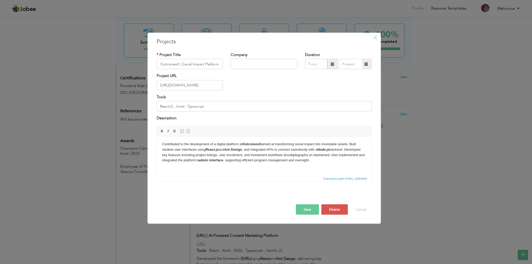
click at [208, 107] on input "ReactJS , Antd , Typescript" at bounding box center [264, 106] width 215 height 10
type input "ReactJS , Antd , Typescript, Redux"
click at [304, 208] on button "Save" at bounding box center [307, 209] width 23 height 10
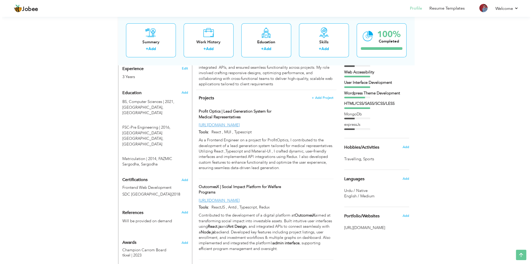
scroll to position [177, 0]
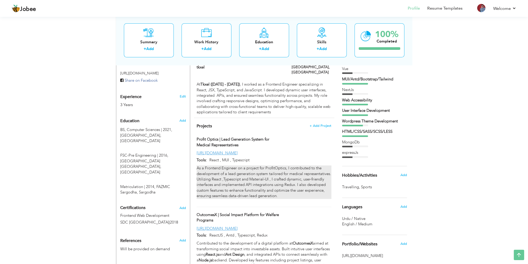
click at [222, 166] on p "As a Frontend Engineer on a project for ProfitOptics, I contributed to the deve…" at bounding box center [264, 182] width 135 height 33
type input "Profit Optics | Lead Generation System for Medical Representatives"
type input "https://www.profitoptics.com/"
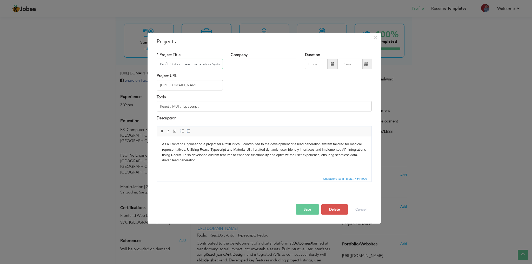
scroll to position [0, 48]
click at [217, 149] on p "As a Frontend Engineer on a project for ProfitOptics, I contributed to the deve…" at bounding box center [264, 153] width 204 height 22
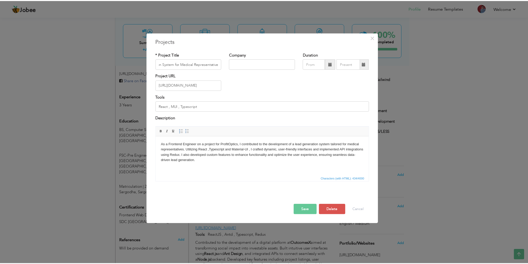
scroll to position [0, 0]
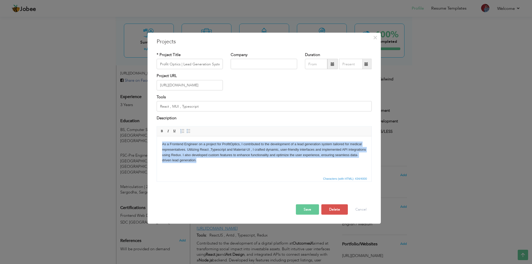
copy p "As a Frontend Engineer on a project for ProfitOptics, I contributed to the deve…"
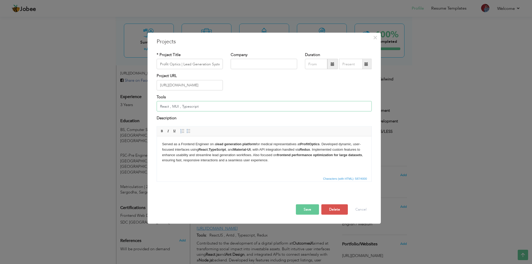
click at [217, 105] on input "React , MUI , Typescript" at bounding box center [264, 106] width 215 height 10
type input "React , MUI , Typescript, DataGrids , Dynamic Filterations"
click at [309, 211] on button "Save" at bounding box center [307, 209] width 23 height 10
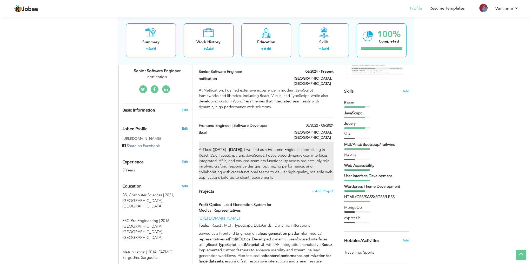
scroll to position [99, 0]
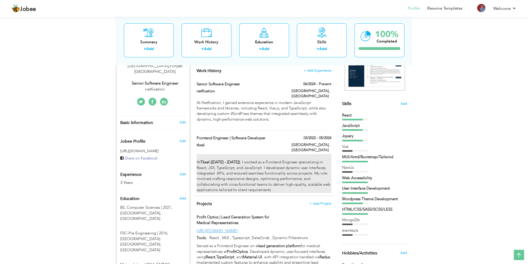
click at [225, 163] on div "At Tkxel (March 2022 - May 2024) , I worked as a Frontend Engineer specializing…" at bounding box center [264, 173] width 135 height 39
type input "Frontend Engineer | Software Developer"
type input "tkxel"
type input "03/2022"
type input "05/2024"
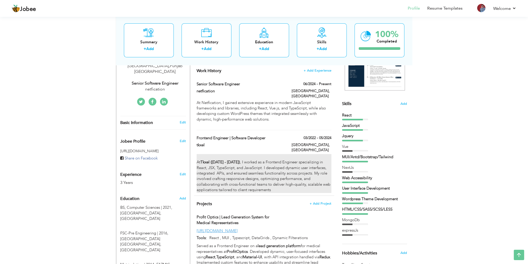
type input "Pakistan"
type input "Lahore"
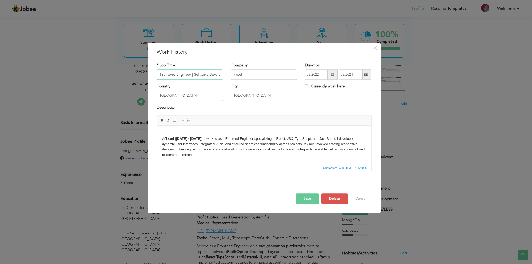
scroll to position [0, 5]
click at [226, 141] on body "At Tkxel (March 2022 - May 2024) , I worked as a Frontend Engineer specializing…" at bounding box center [264, 144] width 204 height 27
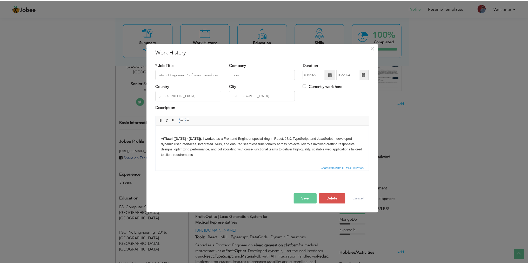
scroll to position [0, 0]
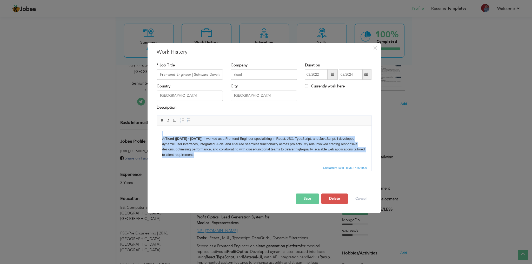
copy body "At Tkxel (March 2022 - May 2024) , I worked as a Frontend Engineer specializing…"
click at [216, 161] on html "At Tkxel (March 2022 - May 2024) , I worked as a Frontend Engineer specializing…" at bounding box center [264, 144] width 214 height 37
click at [215, 156] on body "At Tkxel (March 2022 - May 2024) , I worked as a Frontend Engineer specializing…" at bounding box center [264, 144] width 204 height 27
drag, startPoint x: 202, startPoint y: 156, endPoint x: 157, endPoint y: 139, distance: 47.2
click at [157, 139] on html "At Tkxel (March 2022 - May 2024) , I worked as a Frontend Engineer specializing…" at bounding box center [264, 144] width 214 height 37
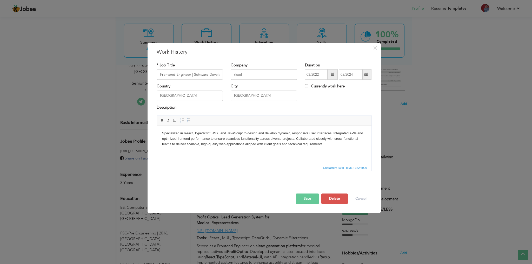
click at [211, 133] on p "Specialized in React, TypeScript, JSX, and JavaScript to design and develop dyn…" at bounding box center [264, 139] width 204 height 16
click at [182, 90] on div "Country Pakistan" at bounding box center [190, 92] width 66 height 17
click at [183, 75] on input "Frontend Engineer | Software Developer" at bounding box center [190, 75] width 66 height 10
click at [304, 201] on button "Save" at bounding box center [307, 199] width 23 height 10
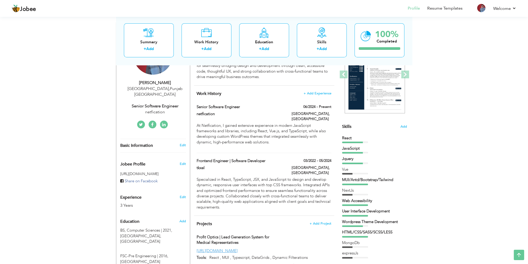
scroll to position [47, 0]
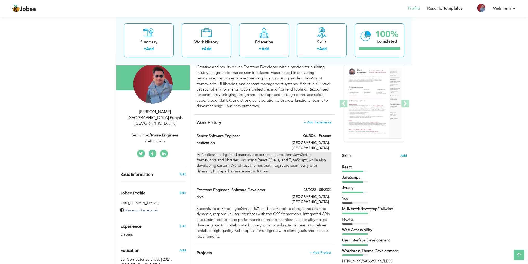
click at [237, 158] on p "At Netfication, I gained extensive experience in modern JavaScript frameworks a…" at bounding box center [264, 163] width 135 height 22
type input "Senior Software Engineer"
type input "netfication"
type input "06/2024"
checkbox input "true"
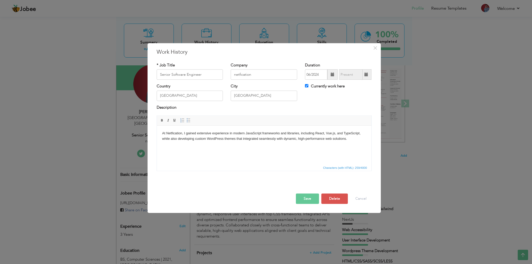
click at [236, 138] on p "At Netfication, I gained extensive experience in modern JavaScript frameworks a…" at bounding box center [264, 136] width 204 height 11
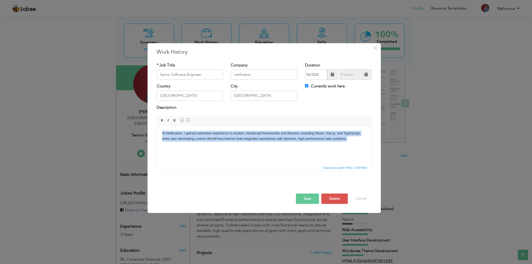
copy p "At Netfication, I gained extensive experience in modern JavaScript frameworks a…"
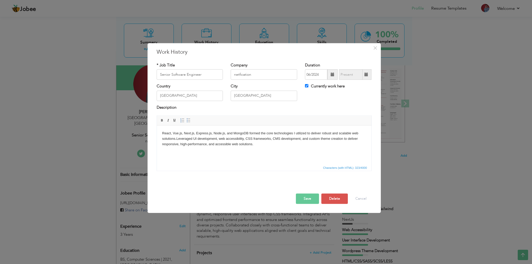
click at [320, 139] on p "React, Vue.js, Next.js, Express.js, Node.js, and MongoDB formed the core techno…" at bounding box center [264, 139] width 204 height 16
click at [284, 144] on p "React, Vue.js, Next.js, Express.js, Node.js, and MongoDB formed the core techno…" at bounding box center [264, 139] width 204 height 16
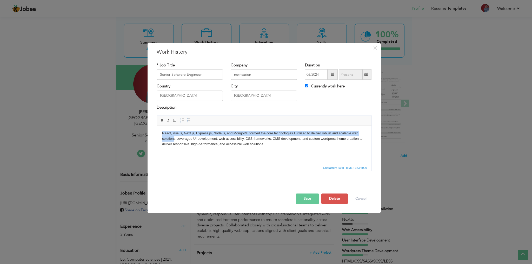
drag, startPoint x: 174, startPoint y: 139, endPoint x: 151, endPoint y: 134, distance: 23.9
click at [157, 134] on html "React, Vue.js, Next.js, Express.js, Node.js, and MongoDB formed the core techno…" at bounding box center [264, 139] width 214 height 26
copy p "React, Vue.js, Next.js, Express.js, Node.js, and MongoDB formed the core techno…"
click at [170, 140] on p "React, Vue.js, Next.js, Express.js, Node.js, and MongoDB formed the core techno…" at bounding box center [264, 139] width 204 height 16
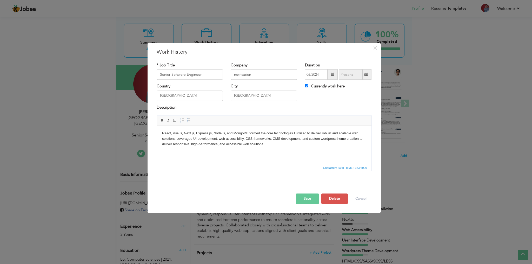
click at [174, 140] on p "React, Vue.js, Next.js, Express.js, Node.js, and MongoDB formed the core techno…" at bounding box center [264, 139] width 204 height 16
click at [266, 143] on p "React, Vue.js, Next.js, Express.js, Node.js, and MongoDB formed the core techno…" at bounding box center [264, 139] width 204 height 16
click at [225, 134] on p "React, Vue.js, Next.js, Express.js, Node.js, and MongoDB formed the core techno…" at bounding box center [264, 139] width 204 height 16
click at [235, 133] on p "React, Vue.js, Next.js, Express.js, Node.js, and MongoDB formed the core techno…" at bounding box center [264, 139] width 204 height 16
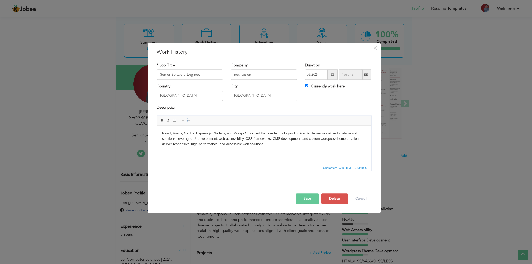
click at [250, 133] on p "React, Vue.js, Next.js, Express.js, Node.js, and MongoDB formed the core techno…" at bounding box center [264, 139] width 204 height 16
click at [275, 147] on html "React, Vue.js, Next.js, Express.js, Node.js, and MongoDB formed the core techno…" at bounding box center [264, 139] width 214 height 26
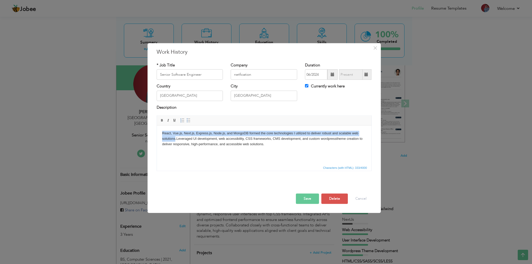
drag, startPoint x: 175, startPoint y: 140, endPoint x: 152, endPoint y: 132, distance: 24.1
click at [157, 132] on html "React, Vue.js, Next.js, Express.js, Node.js, and MongoDB formed the core techno…" at bounding box center [264, 139] width 214 height 26
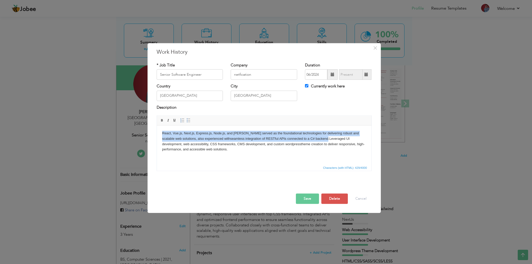
copy p "React, Vue.js, Next.js, Express.js, Node.js, and MongoDB served as the foundati…"
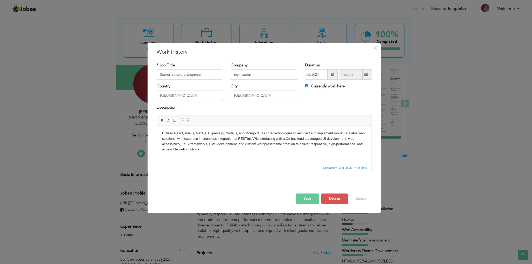
click at [213, 150] on p "Utilized React, Vue.js, Next.js, Express.js, Node.js, and MongoDB as core techn…" at bounding box center [264, 142] width 204 height 22
click at [300, 200] on button "Save" at bounding box center [307, 199] width 23 height 10
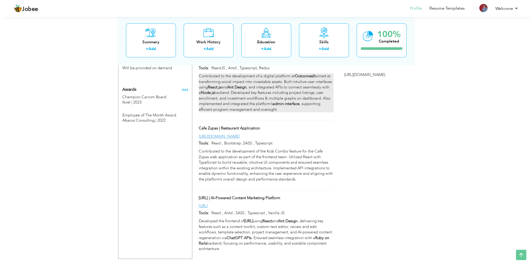
scroll to position [367, 0]
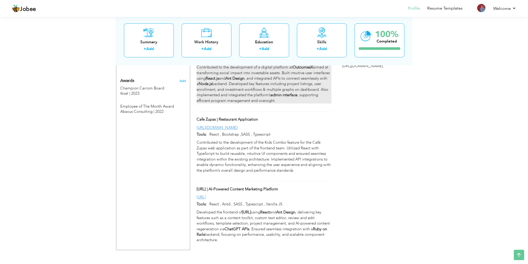
click at [232, 83] on p "Contributed to the development of a digital platform at OutcomesX aimed at tran…" at bounding box center [264, 84] width 135 height 39
type input "OutcomesX | Social Impact Platform for Welfare Programs"
type input "https://www.outcomesx.com/"
type input "ReactJS , Antd , Typescript, Redux"
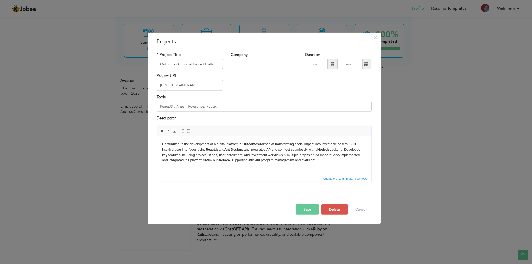
scroll to position [0, 33]
click at [243, 144] on strong "OutcomesX" at bounding box center [251, 144] width 19 height 4
click at [314, 163] on p "Contributed to the development of a digital platform at OutcomesX aimed at tran…" at bounding box center [264, 153] width 204 height 22
click at [307, 207] on button "Save" at bounding box center [307, 209] width 23 height 10
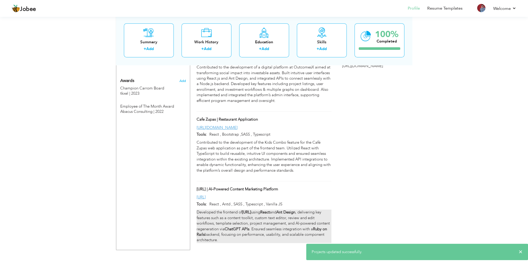
click at [244, 227] on strong "ChatGPT APIs" at bounding box center [237, 229] width 25 height 5
type input "vocable.ai | AI-Powered Content Marketing Platform"
type input "https://vocable.ai/"
type input "React , Antd , SASS , Typescript , Vanilla JS"
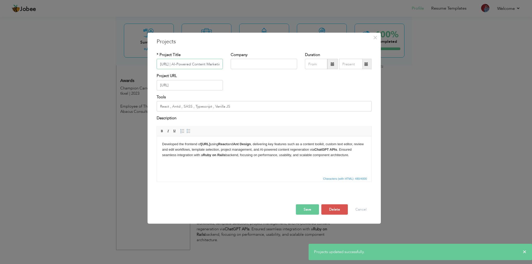
scroll to position [0, 24]
click at [249, 154] on p "Developed the frontend of Vocable.ai using React and Ant Design , delivering ke…" at bounding box center [264, 150] width 204 height 16
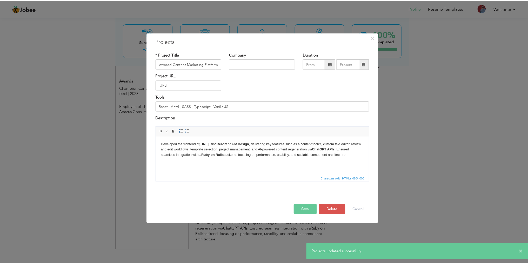
scroll to position [0, 0]
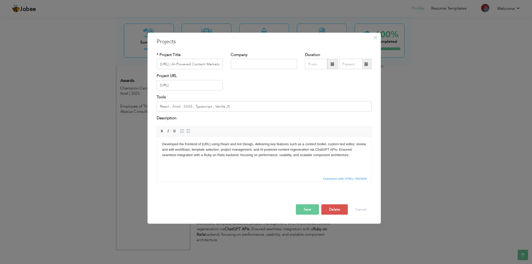
click at [300, 210] on button "Save" at bounding box center [307, 209] width 23 height 10
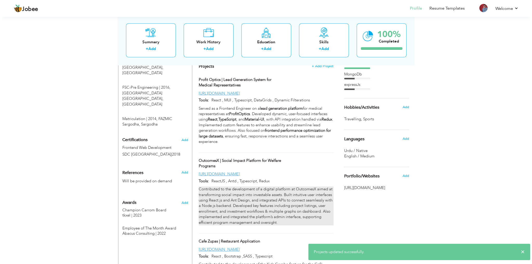
scroll to position [237, 0]
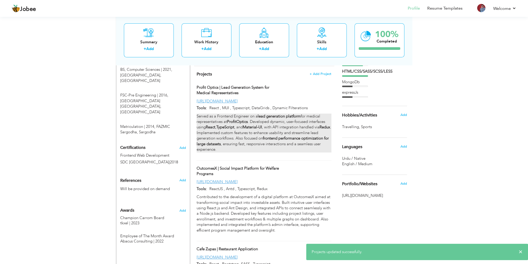
click at [230, 114] on p "Served as a Frontend Engineer on a lead generation platform for medical represe…" at bounding box center [264, 133] width 135 height 39
type input "Profit Optics | Lead Generation System for Medical Representatives"
type input "https://www.profitoptics.com/"
type input "React , MUI , Typescript, DataGrids , Dynamic Filterations"
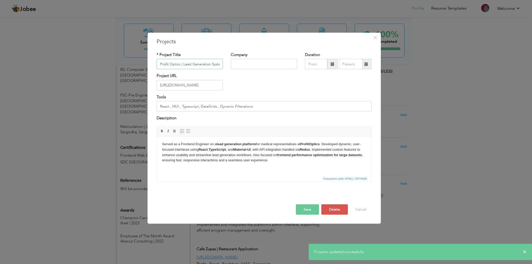
scroll to position [0, 48]
click at [237, 155] on p "Served as a Frontend Engineer on a lead generation platform for medical represe…" at bounding box center [264, 153] width 204 height 22
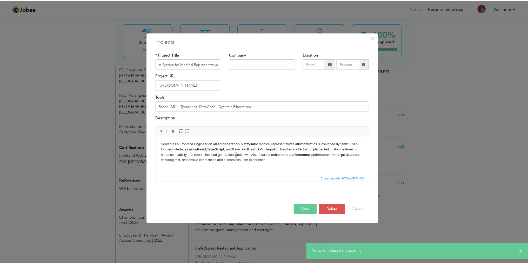
scroll to position [0, 0]
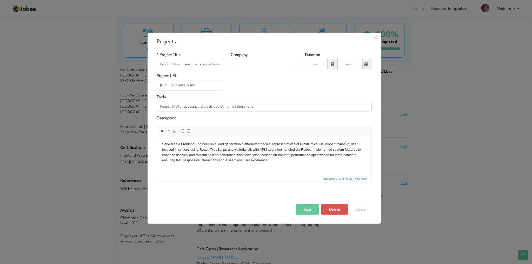
click at [302, 209] on button "Save" at bounding box center [307, 209] width 23 height 10
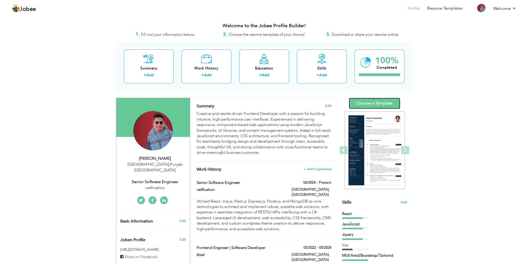
click at [370, 101] on link "Choose a Template" at bounding box center [374, 103] width 51 height 11
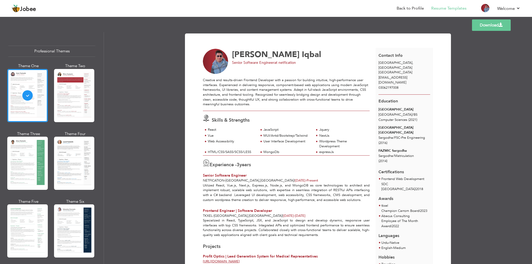
click at [486, 24] on link "Download" at bounding box center [491, 24] width 39 height 11
click at [276, 89] on div "Creative and results-driven Frontend Developer with a passion for building intu…" at bounding box center [286, 92] width 167 height 29
click at [275, 89] on div "Creative and results-driven Frontend Developer with a passion for building intu…" at bounding box center [286, 92] width 167 height 29
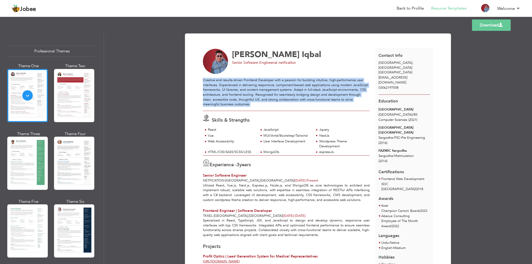
click at [275, 89] on div "Creative and results-driven Frontend Developer with a passion for building intu…" at bounding box center [286, 92] width 167 height 29
click at [253, 97] on div "Creative and results-driven Frontend Developer with a passion for building intu…" at bounding box center [286, 92] width 167 height 29
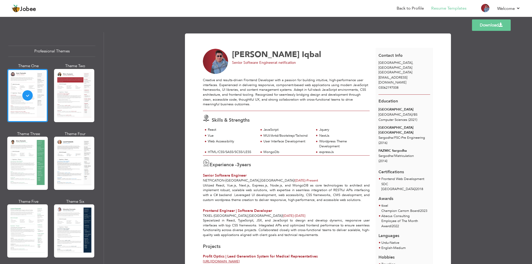
click at [252, 97] on div "Creative and results-driven Frontend Developer with a passion for building intu…" at bounding box center [286, 92] width 167 height 29
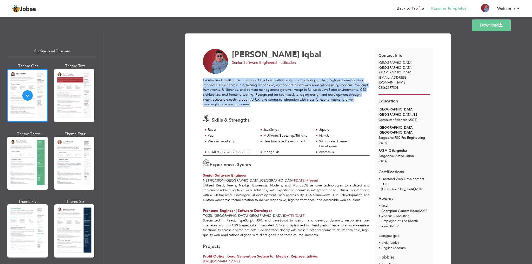
click at [252, 97] on div "Creative and results-driven Frontend Developer with a passion for building intu…" at bounding box center [286, 92] width 167 height 29
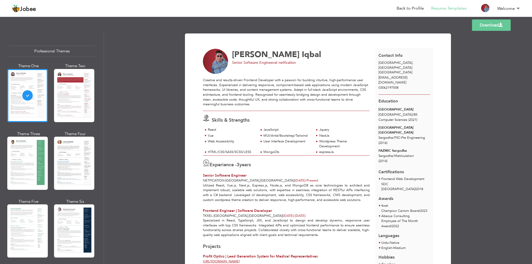
click at [378, 75] on span "[EMAIL_ADDRESS][DOMAIN_NAME]" at bounding box center [392, 80] width 29 height 10
click at [377, 75] on div "[EMAIL_ADDRESS][DOMAIN_NAME]" at bounding box center [404, 80] width 58 height 10
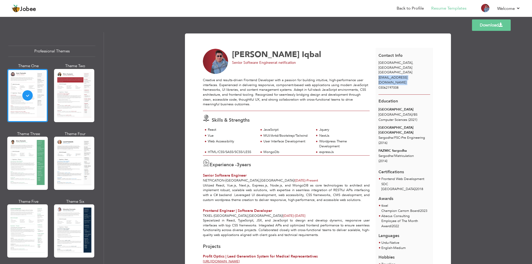
click at [376, 75] on div "[EMAIL_ADDRESS][DOMAIN_NAME]" at bounding box center [404, 80] width 58 height 10
click at [263, 88] on div "Creative and results-driven Frontend Developer with a passion for building intu…" at bounding box center [286, 92] width 167 height 29
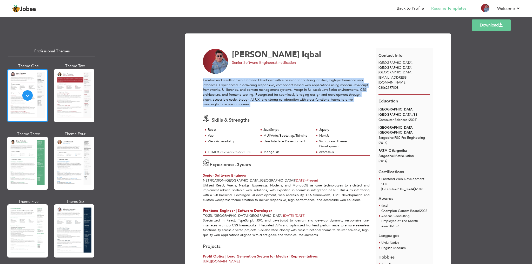
click at [263, 88] on div "Creative and results-driven Frontend Developer with a passion for building intu…" at bounding box center [286, 92] width 167 height 29
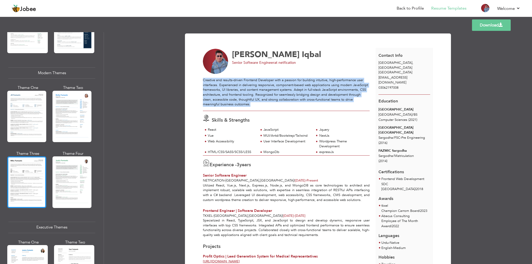
scroll to position [208, 0]
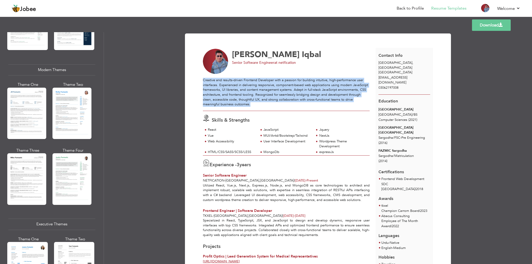
click at [278, 103] on div "Creative and results-driven Frontend Developer with a passion for building intu…" at bounding box center [286, 92] width 167 height 29
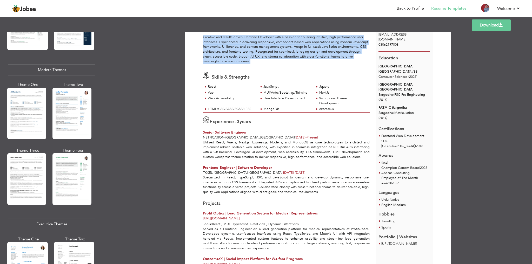
scroll to position [52, 0]
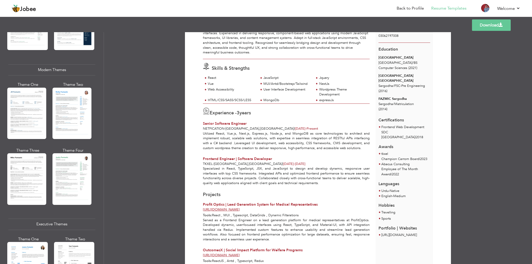
click at [280, 147] on p "Utilized React, Vue.js, Next.js, Express.js, Node.js, and MongoDB as core techn…" at bounding box center [286, 140] width 167 height 19
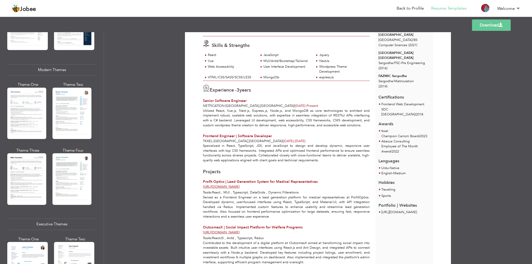
scroll to position [0, 0]
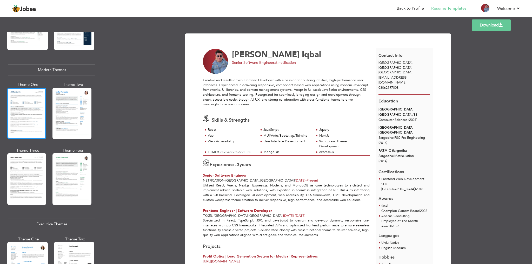
click at [15, 113] on div at bounding box center [26, 113] width 39 height 51
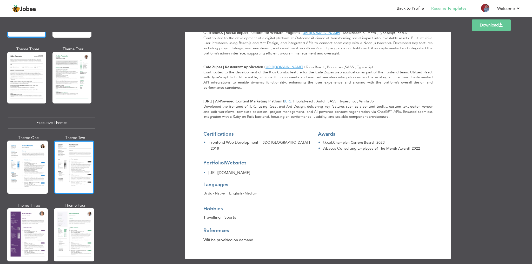
scroll to position [312, 0]
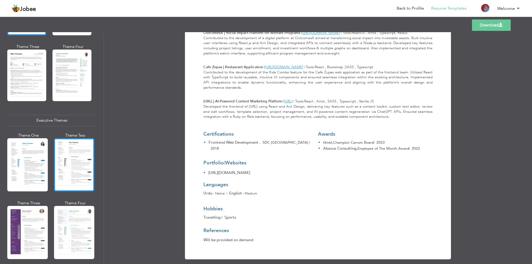
click at [61, 160] on div at bounding box center [74, 164] width 41 height 53
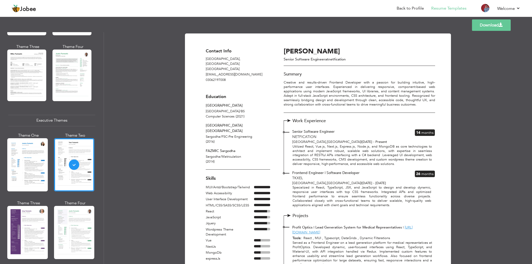
scroll to position [0, 0]
click at [488, 23] on link "Download" at bounding box center [491, 24] width 39 height 11
click at [78, 215] on div at bounding box center [74, 232] width 41 height 53
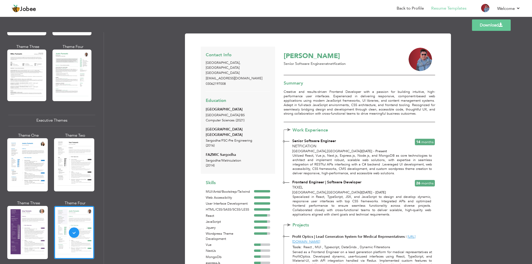
click at [487, 26] on link "Download" at bounding box center [491, 24] width 39 height 11
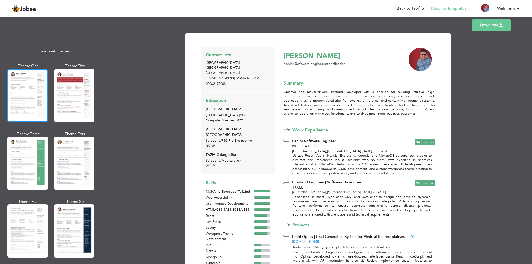
click at [30, 106] on div at bounding box center [27, 95] width 41 height 53
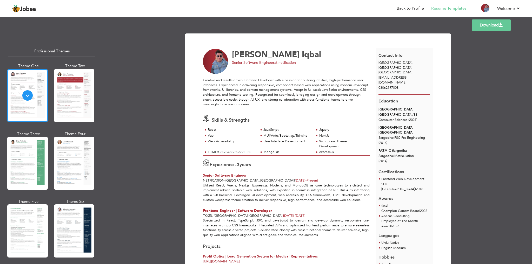
click at [56, 96] on div at bounding box center [74, 95] width 41 height 53
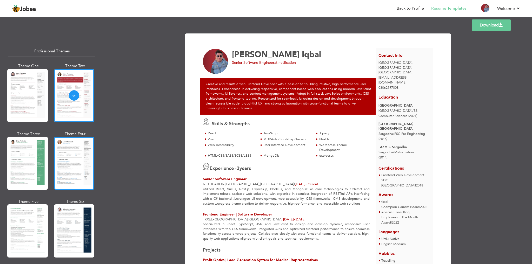
click at [65, 161] on div at bounding box center [74, 163] width 41 height 53
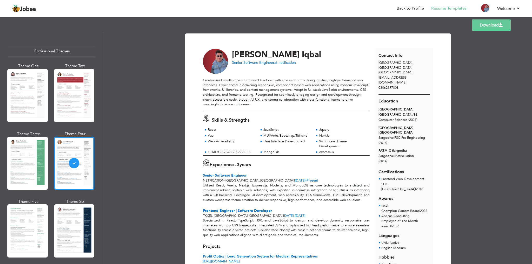
click at [66, 164] on div at bounding box center [74, 163] width 41 height 53
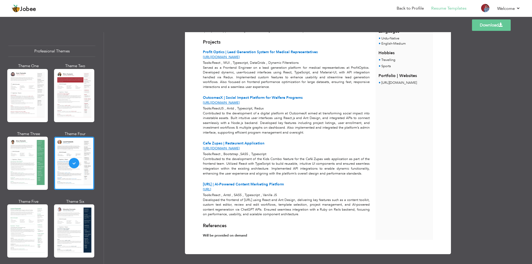
scroll to position [23, 0]
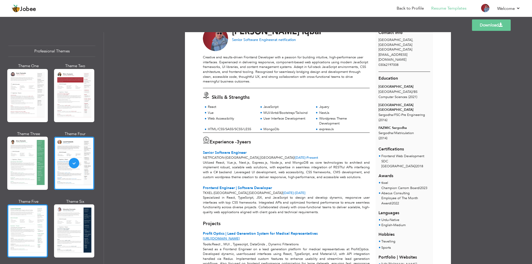
click at [17, 230] on div at bounding box center [27, 231] width 41 height 53
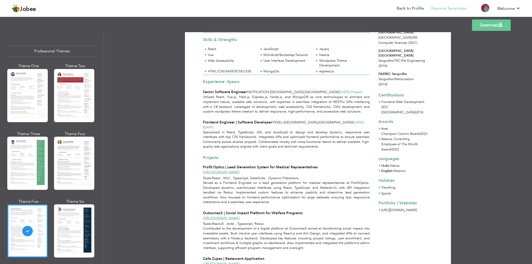
scroll to position [0, 0]
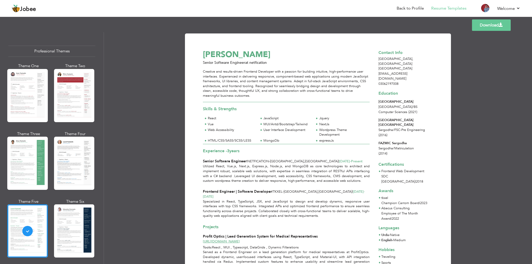
click at [477, 27] on link "Download" at bounding box center [491, 24] width 39 height 11
click at [475, 96] on div "Download Muhammad Ahsin Iqbal Senior Software Engineer at netfication Creative …" at bounding box center [318, 148] width 428 height 232
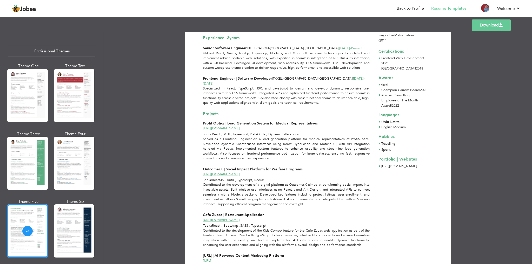
scroll to position [180, 0]
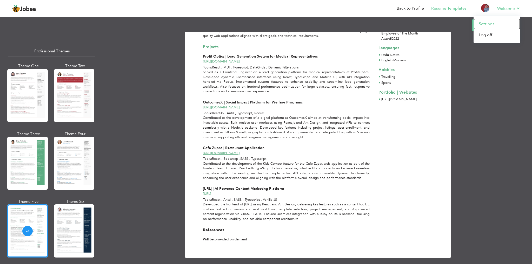
click at [486, 23] on link "Settings" at bounding box center [496, 23] width 47 height 11
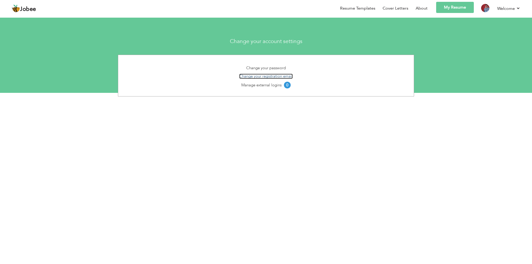
click at [272, 77] on link "Change your registration email" at bounding box center [265, 76] width 53 height 5
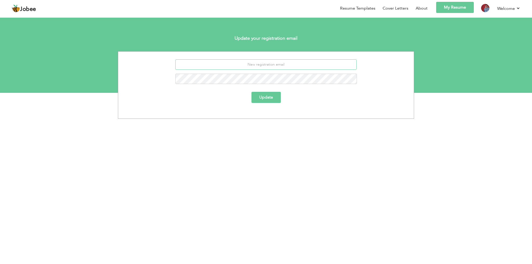
click at [281, 64] on input "email" at bounding box center [266, 64] width 182 height 10
type input "[DOMAIN_NAME][EMAIL_ADDRESS][DOMAIN_NAME]"
click at [263, 94] on button "Update" at bounding box center [265, 97] width 29 height 11
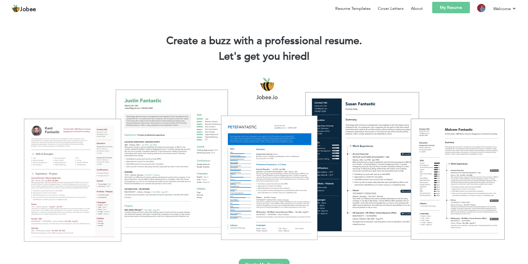
click at [453, 11] on link "My Resume" at bounding box center [451, 7] width 38 height 11
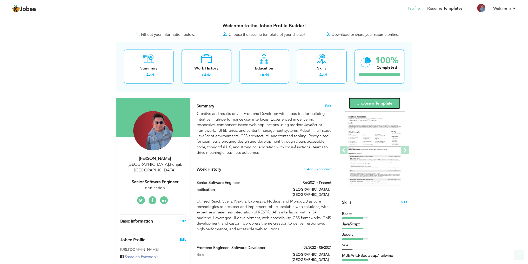
click at [373, 106] on link "Choose a Template" at bounding box center [374, 103] width 51 height 11
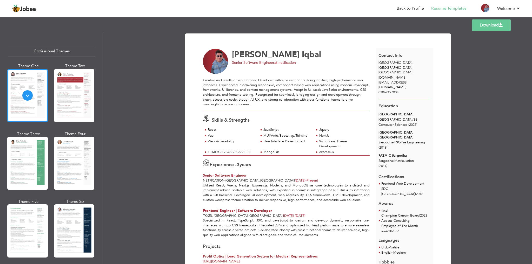
click at [488, 28] on link "Download" at bounding box center [491, 24] width 39 height 11
click at [77, 97] on div at bounding box center [74, 95] width 41 height 53
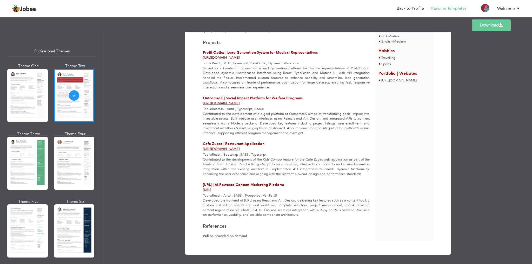
scroll to position [209, 0]
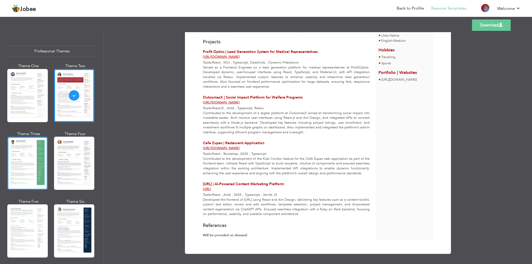
click at [30, 151] on div at bounding box center [27, 163] width 41 height 53
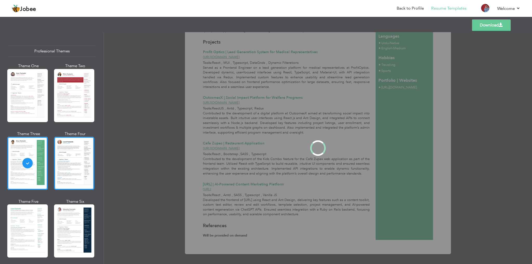
scroll to position [0, 0]
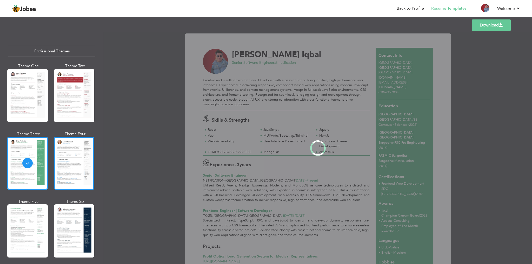
click at [82, 159] on div at bounding box center [74, 163] width 41 height 53
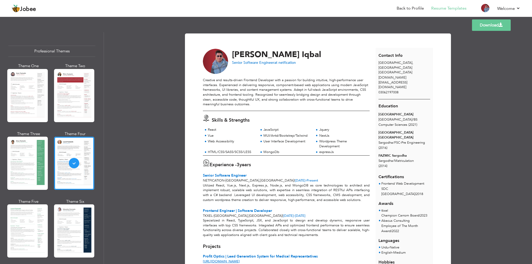
click at [486, 22] on link "Download" at bounding box center [491, 24] width 39 height 11
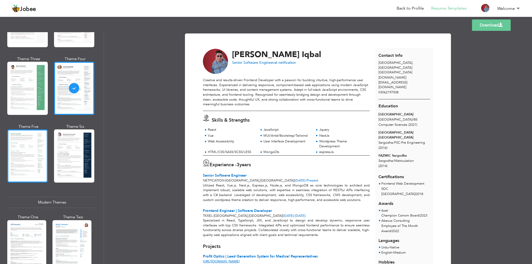
scroll to position [78, 0]
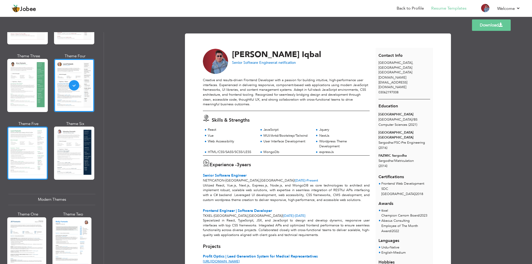
click at [18, 152] on div at bounding box center [27, 153] width 41 height 53
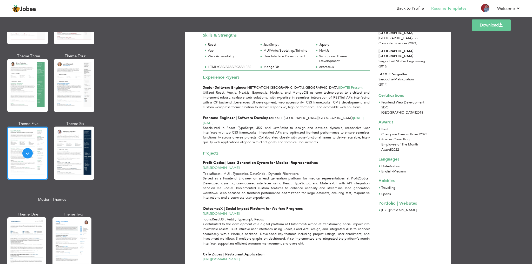
scroll to position [0, 0]
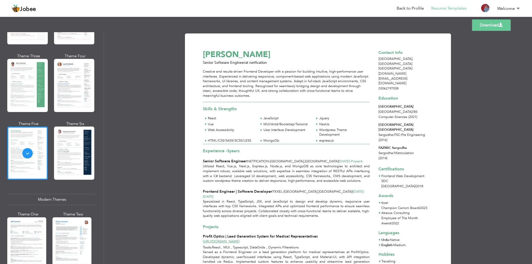
click at [486, 28] on link "Download" at bounding box center [491, 24] width 39 height 11
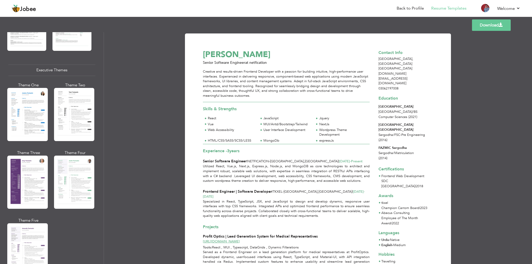
scroll to position [360, 0]
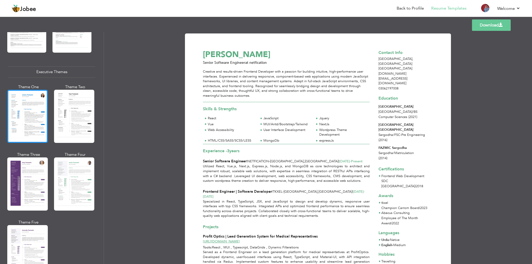
click at [21, 119] on div at bounding box center [27, 116] width 41 height 53
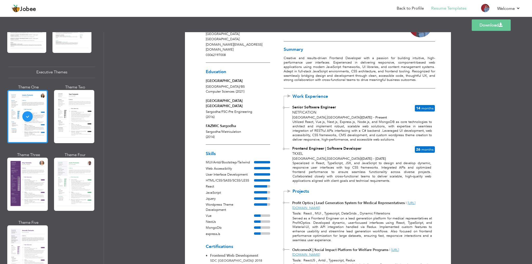
scroll to position [0, 0]
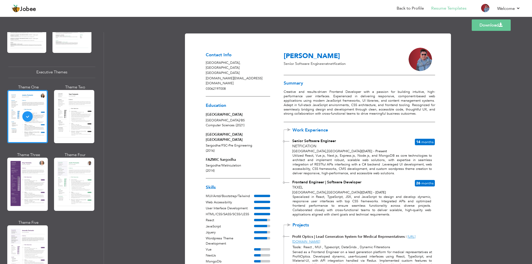
click at [482, 27] on link "Download" at bounding box center [491, 24] width 39 height 11
click at [72, 108] on div at bounding box center [74, 116] width 41 height 53
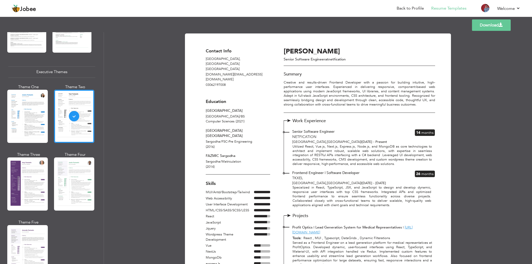
click at [481, 27] on link "Download" at bounding box center [491, 24] width 39 height 11
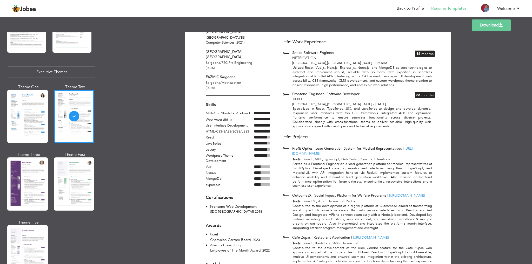
scroll to position [30, 0]
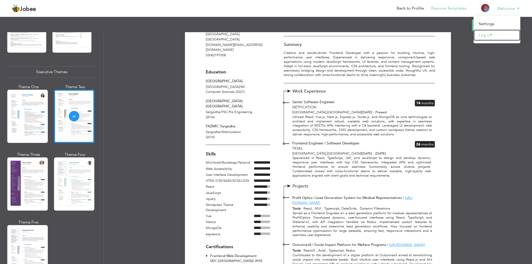
click at [482, 36] on link "Log off" at bounding box center [496, 35] width 47 height 11
